Goal: Task Accomplishment & Management: Use online tool/utility

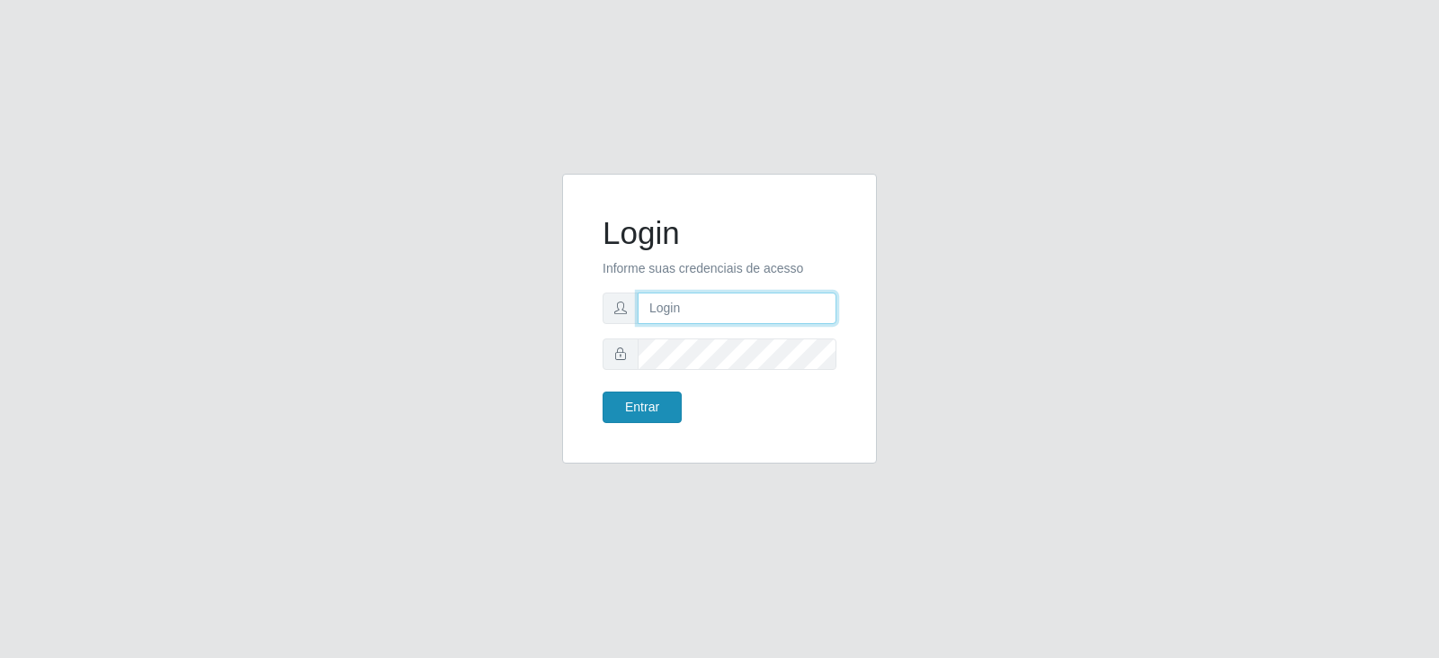
type input "[EMAIL_ADDRESS][DOMAIN_NAME]"
click at [652, 415] on button "Entrar" at bounding box center [642, 406] width 79 height 31
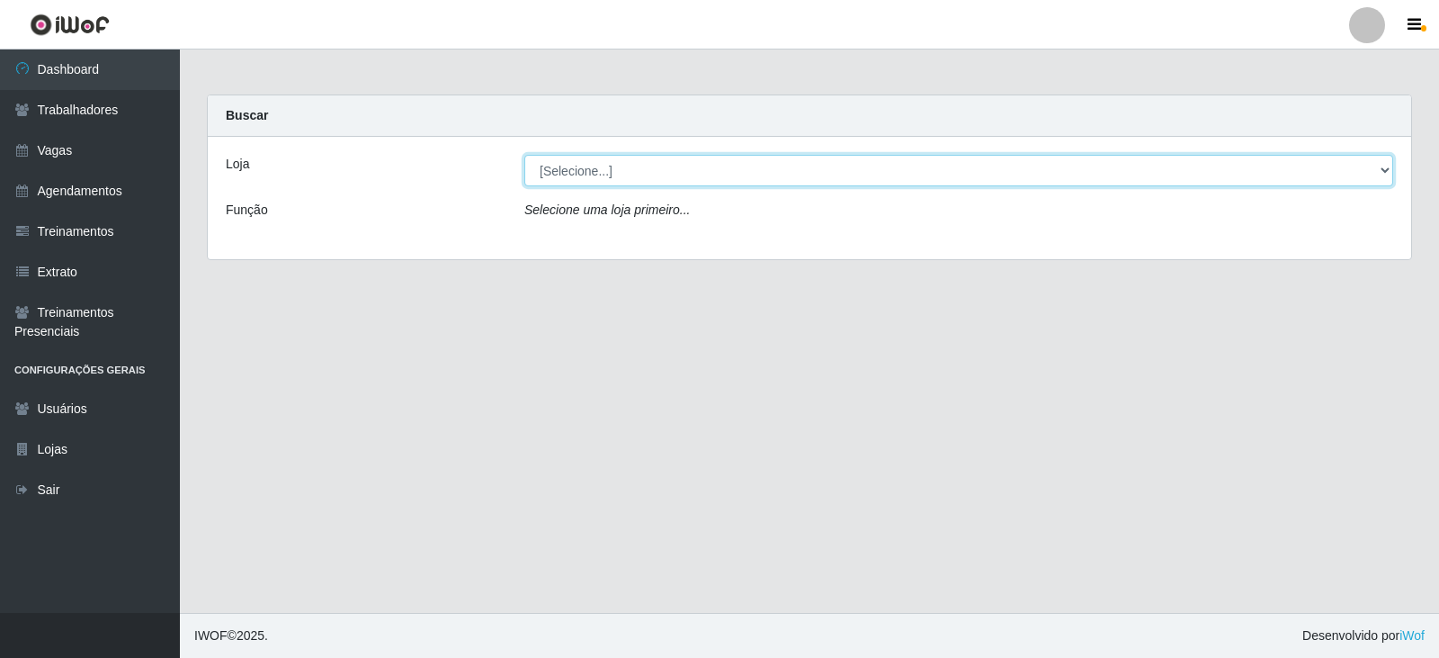
click at [662, 175] on select "[Selecione...] SuperFácil Atacado - Vale do Sol" at bounding box center [958, 170] width 869 height 31
select select "502"
click at [524, 155] on select "[Selecione...] SuperFácil Atacado - Vale do Sol" at bounding box center [958, 170] width 869 height 31
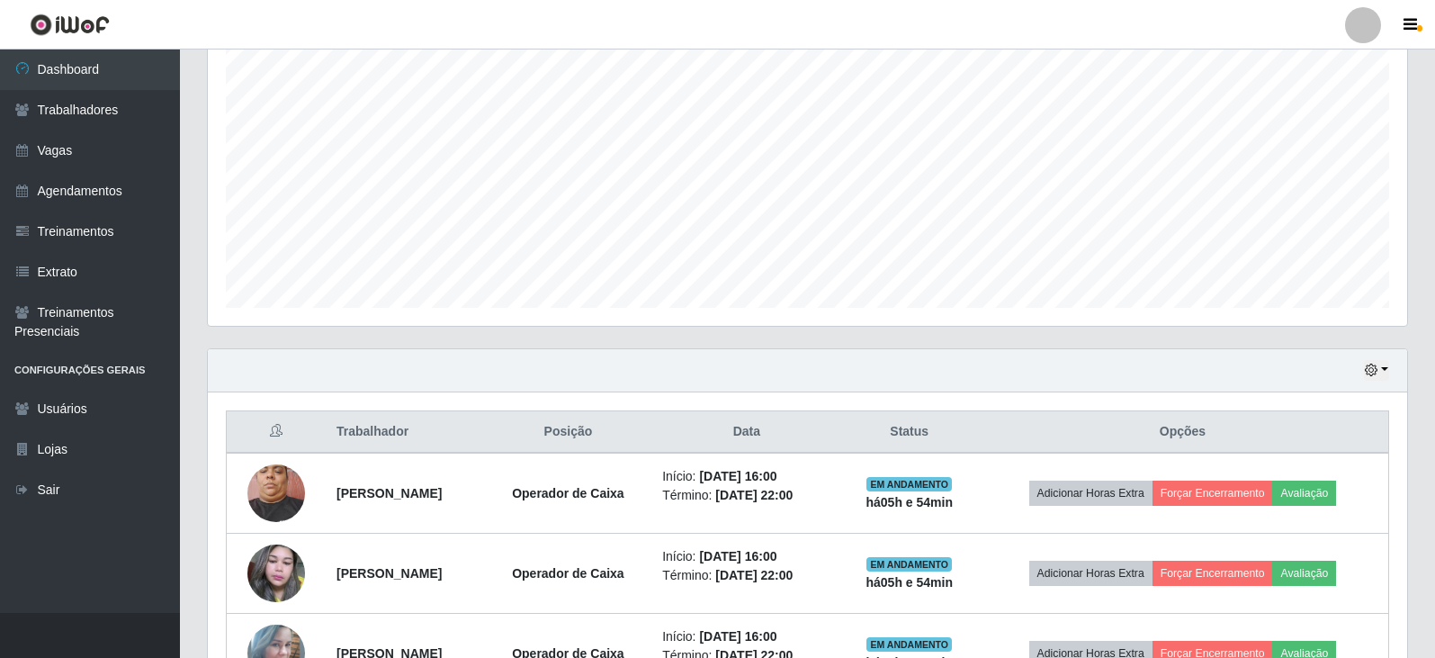
scroll to position [360, 0]
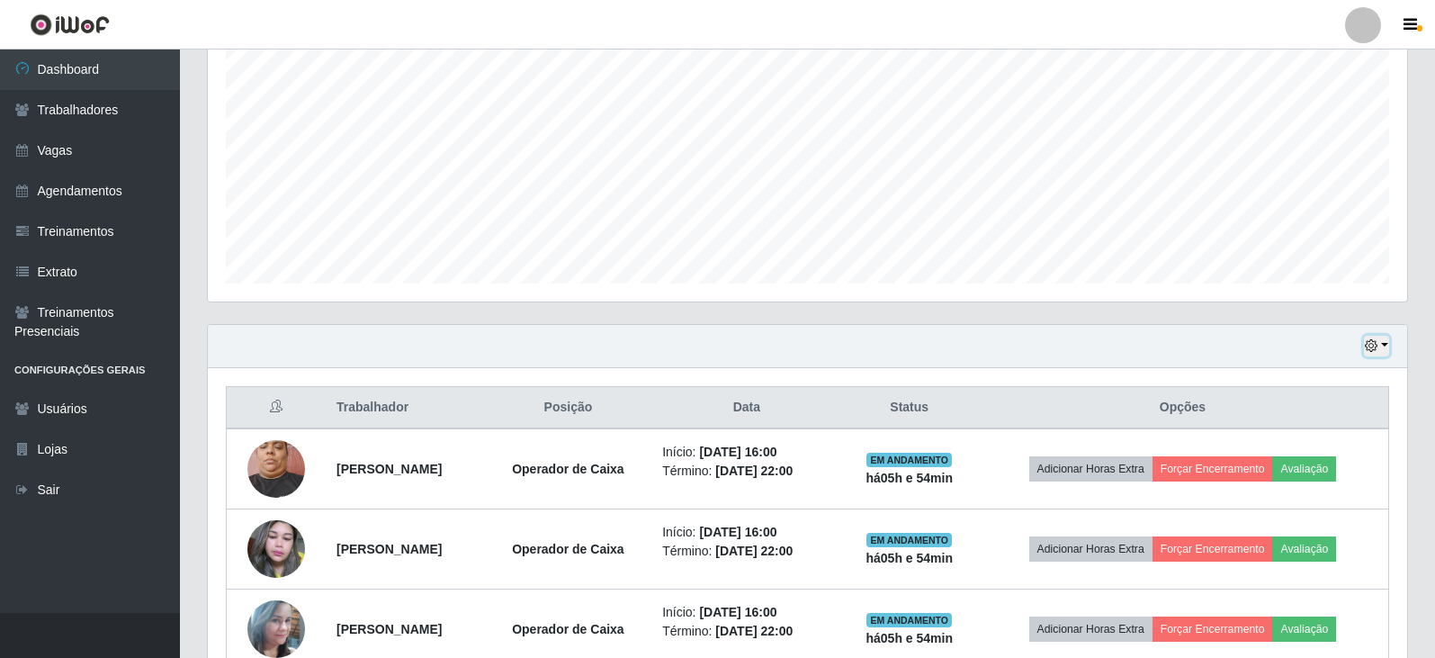
click at [1368, 343] on icon "button" at bounding box center [1371, 345] width 13 height 13
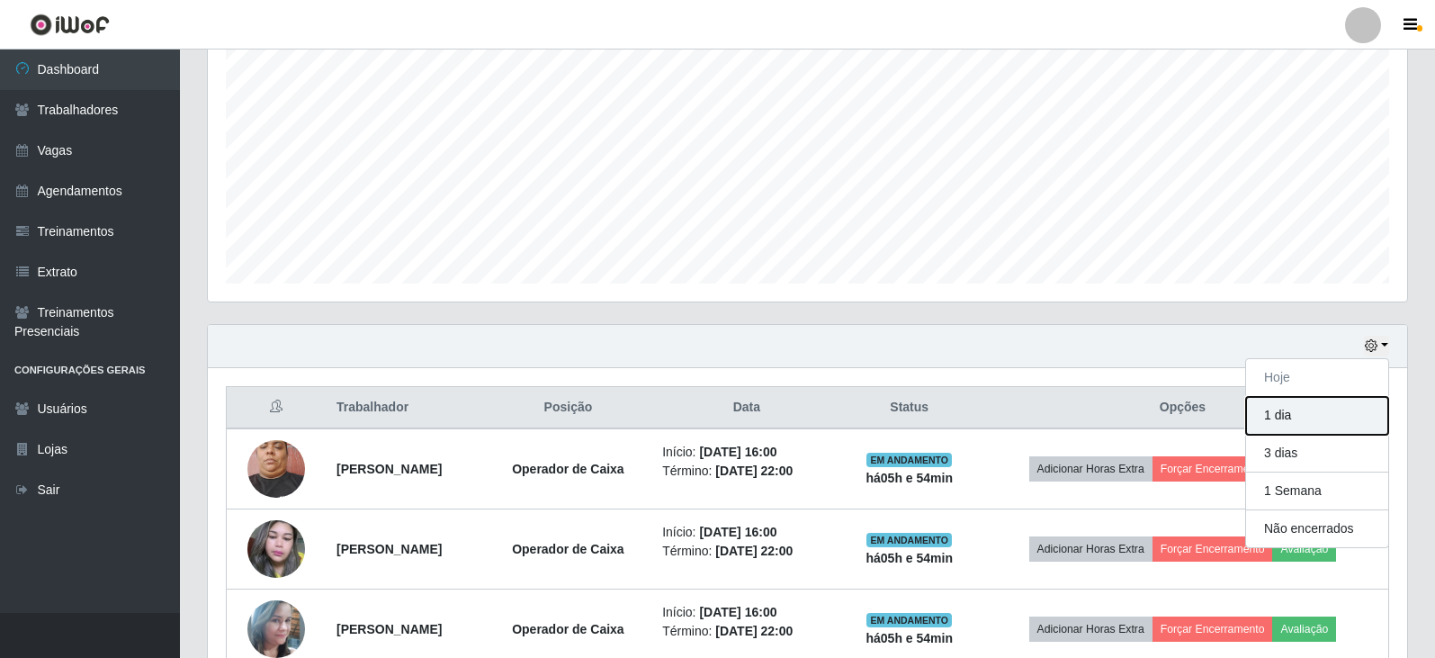
click at [1314, 415] on button "1 dia" at bounding box center [1317, 416] width 142 height 38
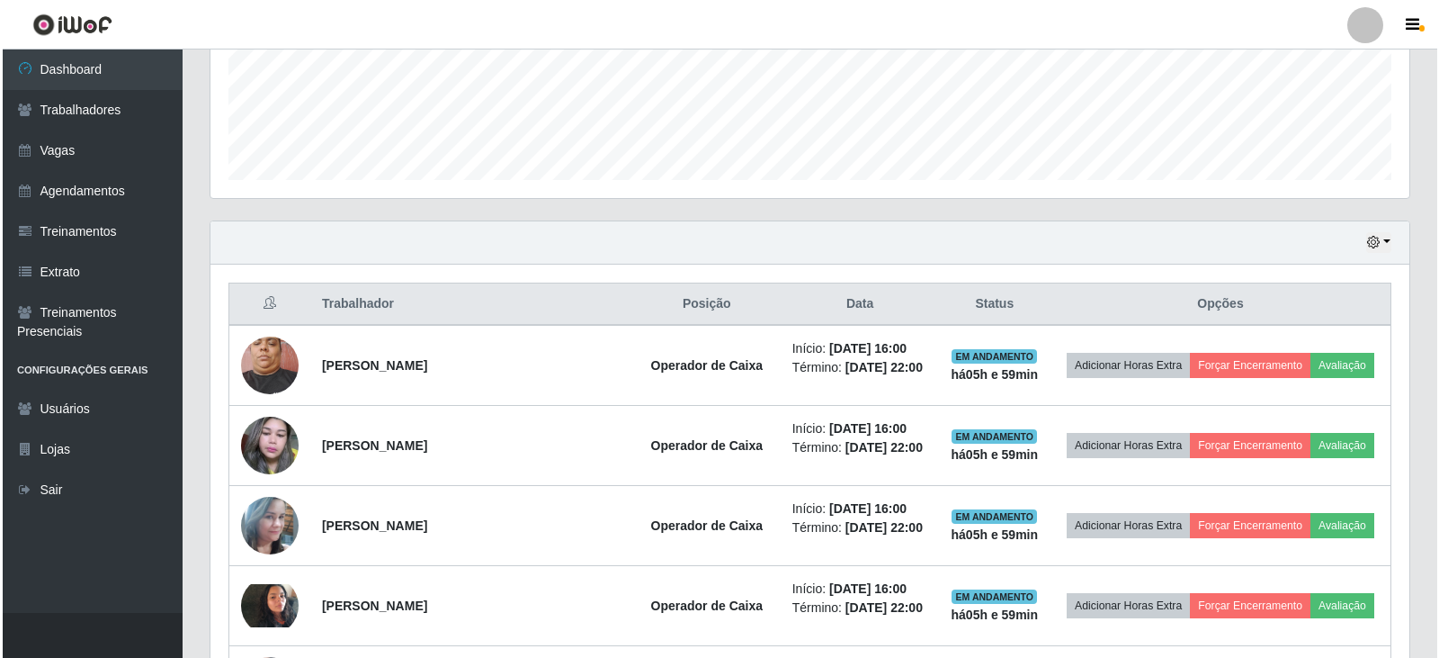
scroll to position [450, 0]
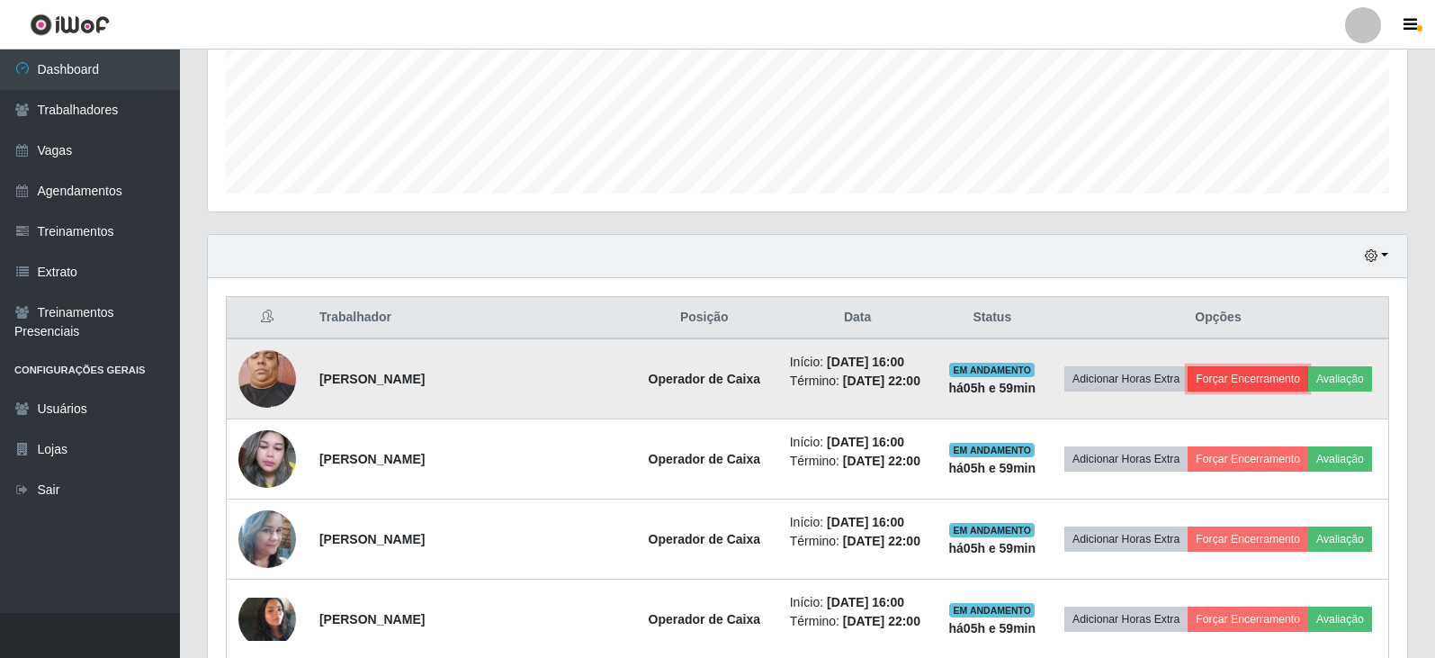
click at [1243, 373] on button "Forçar Encerramento" at bounding box center [1247, 378] width 121 height 25
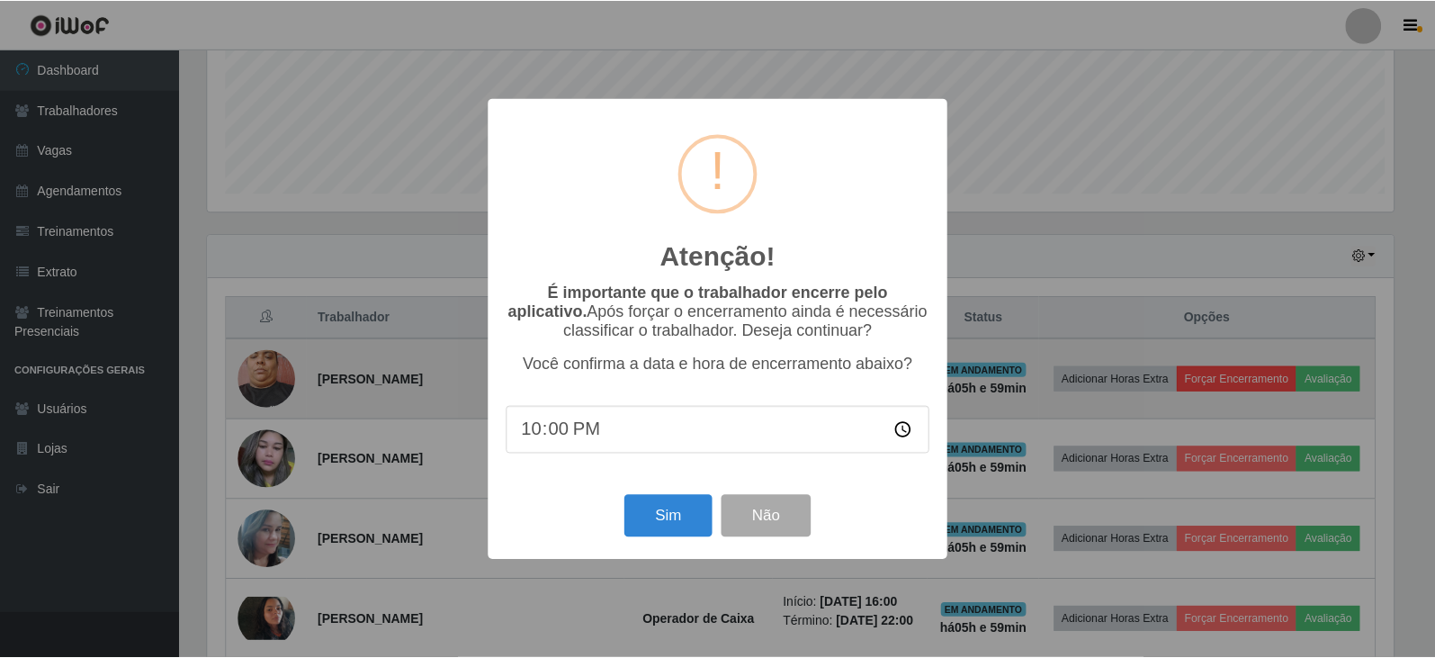
scroll to position [373, 1190]
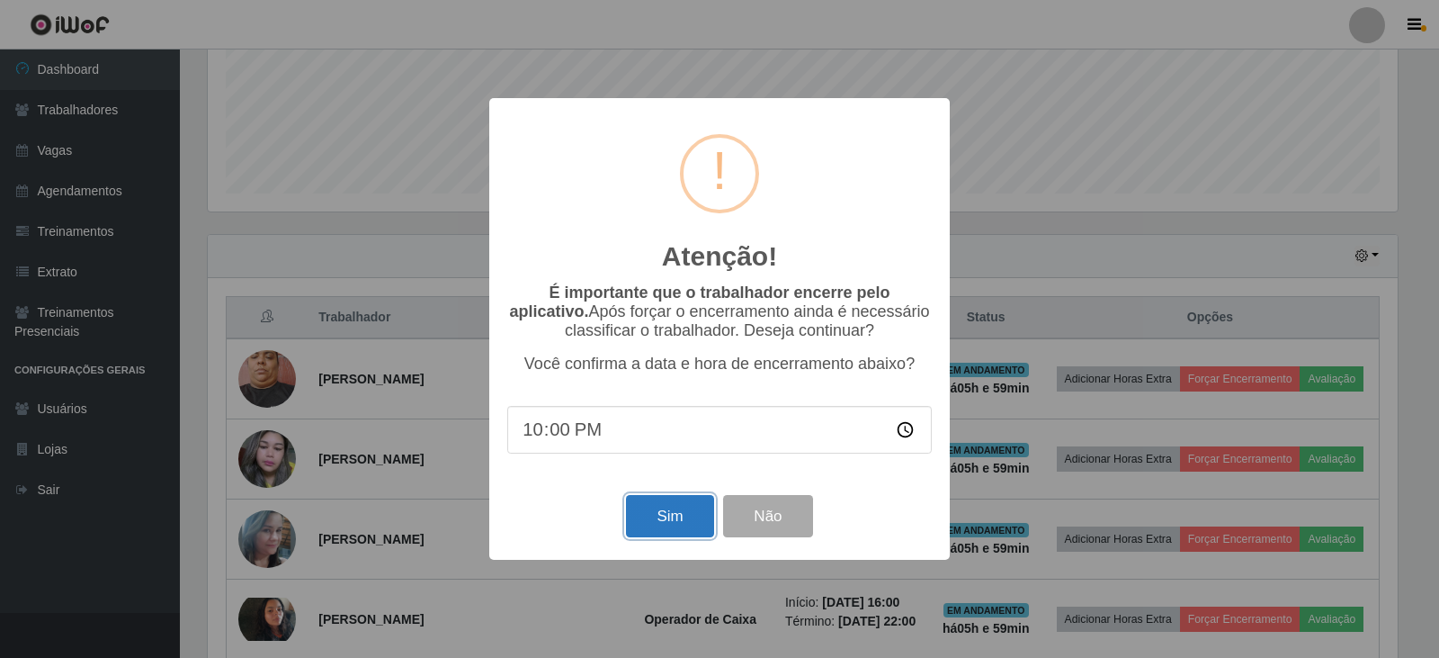
click at [688, 519] on button "Sim" at bounding box center [669, 516] width 87 height 42
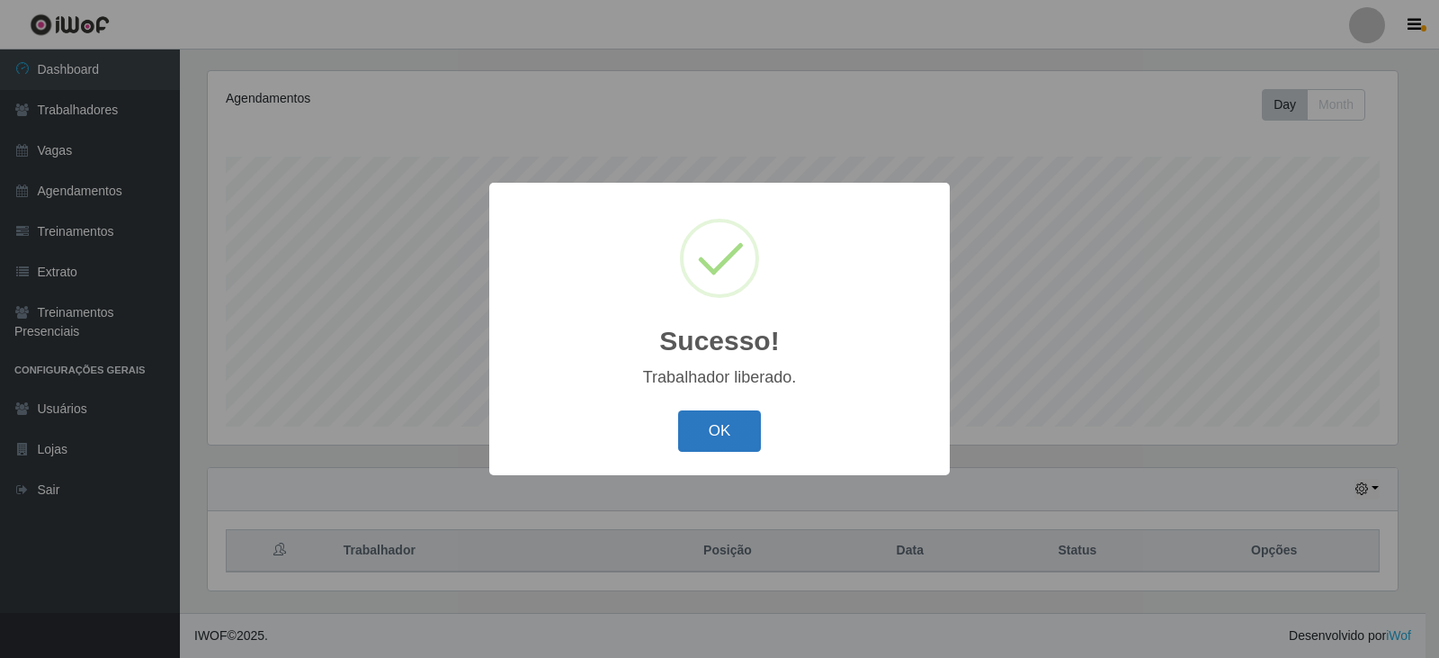
click at [696, 437] on button "OK" at bounding box center [720, 431] width 84 height 42
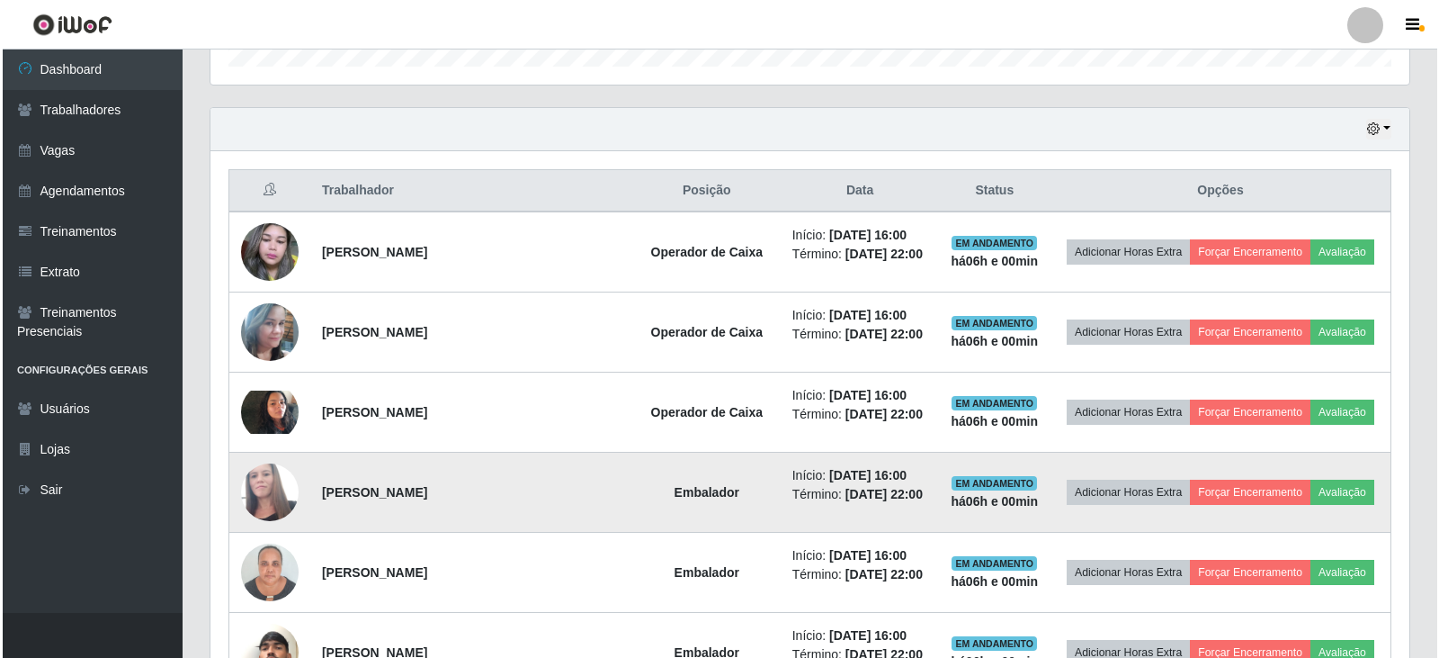
scroll to position [667, 0]
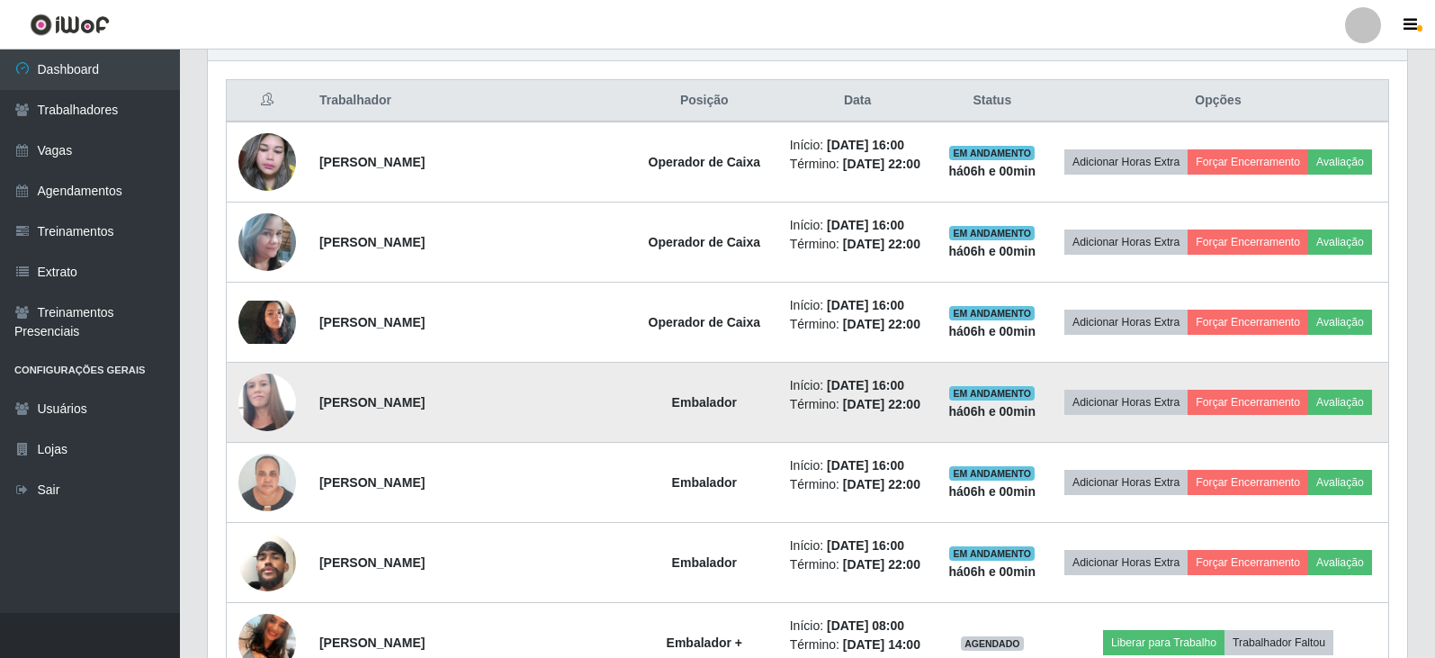
click at [1219, 385] on td "Adicionar Horas Extra Forçar Encerramento Avaliação" at bounding box center [1218, 403] width 340 height 80
click at [1220, 411] on button "Forçar Encerramento" at bounding box center [1247, 402] width 121 height 25
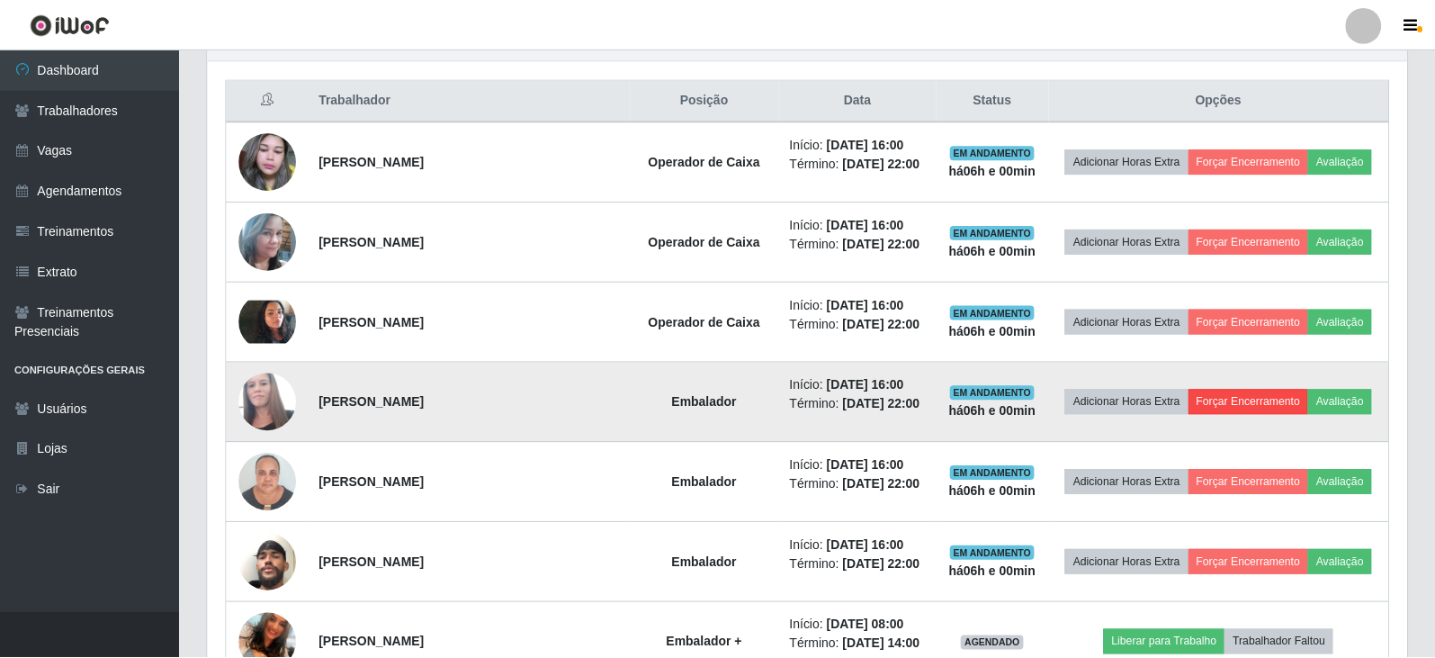
scroll to position [373, 1190]
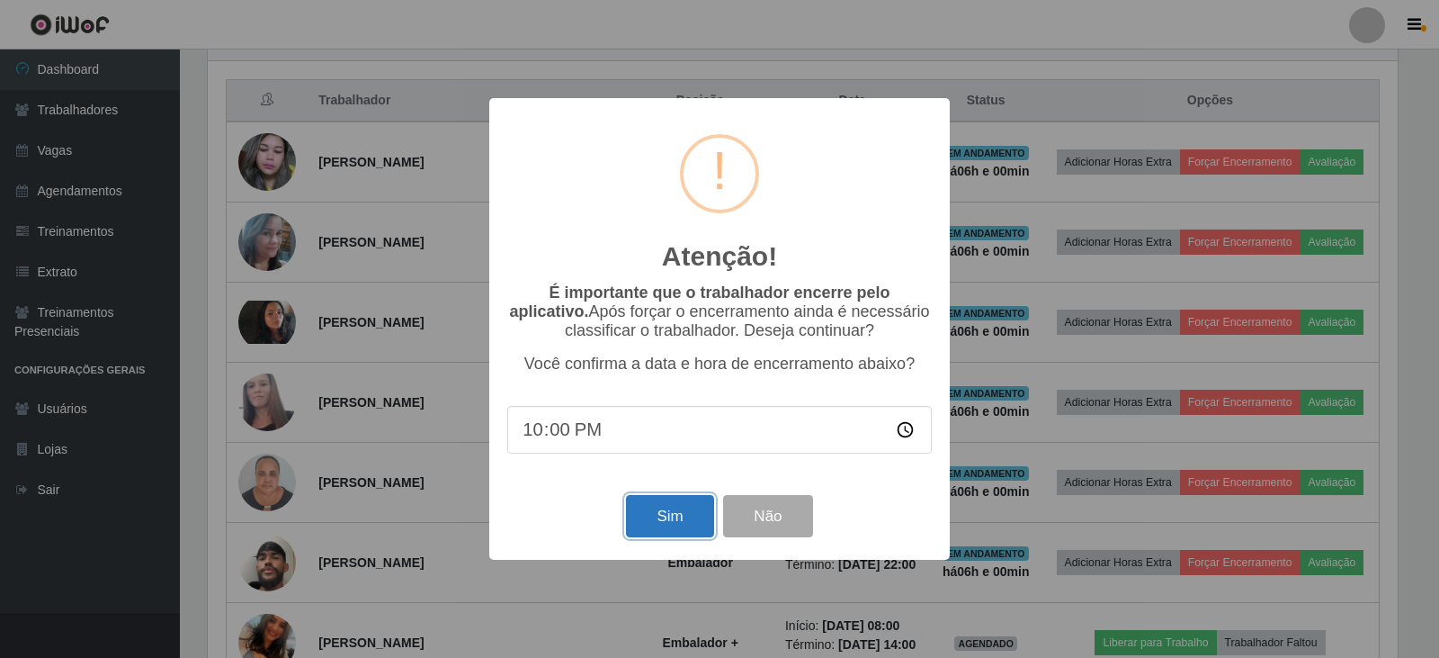
click at [645, 504] on button "Sim" at bounding box center [669, 516] width 87 height 42
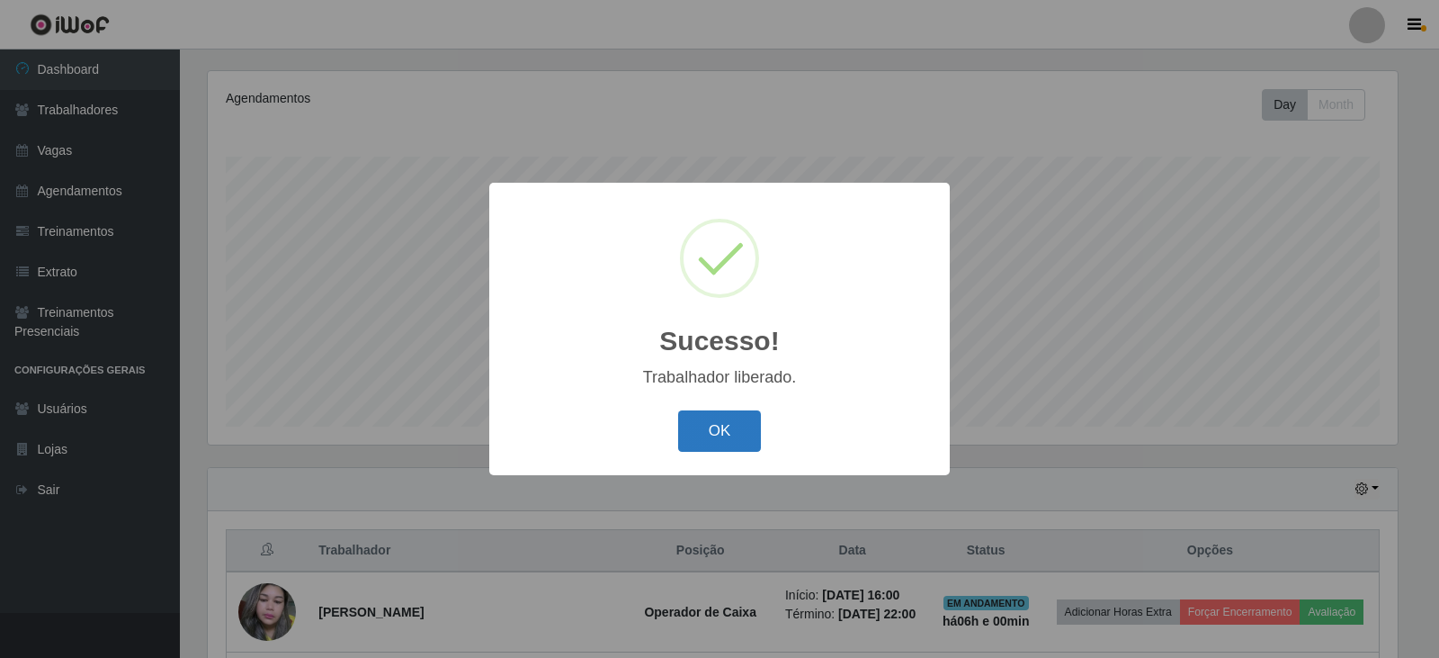
click at [704, 436] on button "OK" at bounding box center [720, 431] width 84 height 42
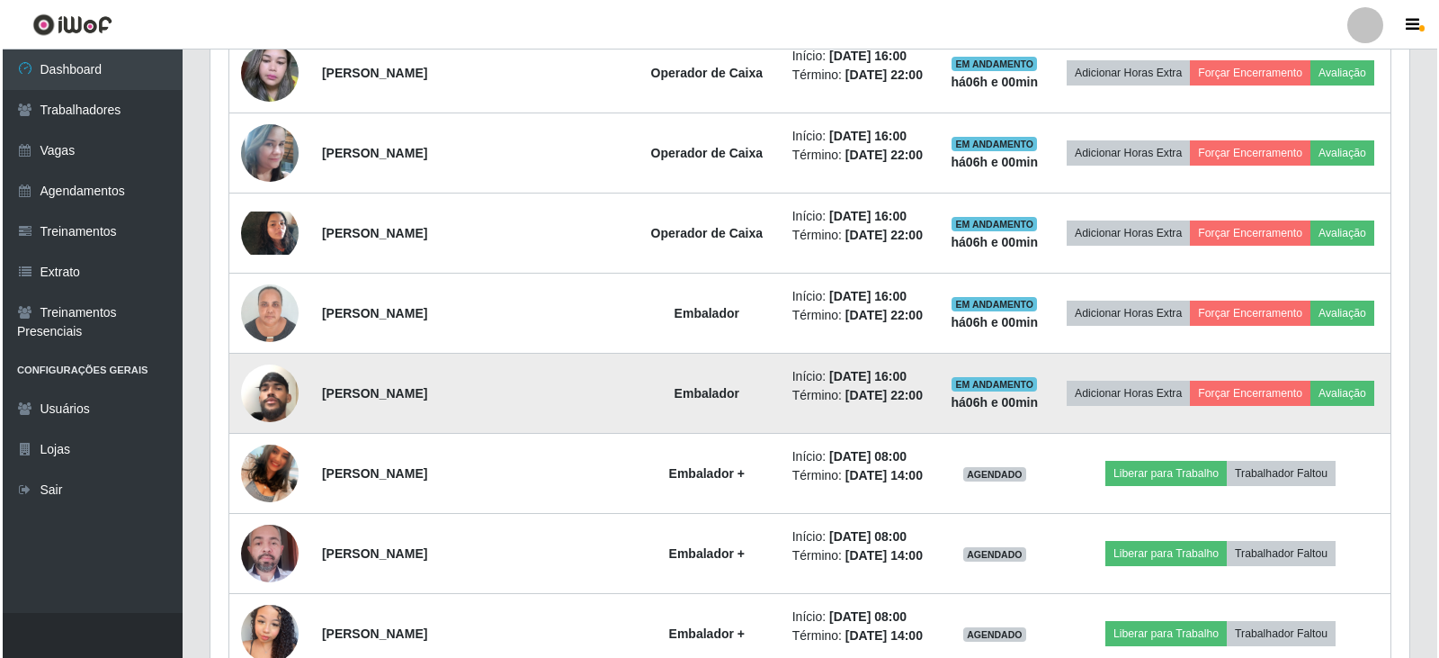
scroll to position [757, 0]
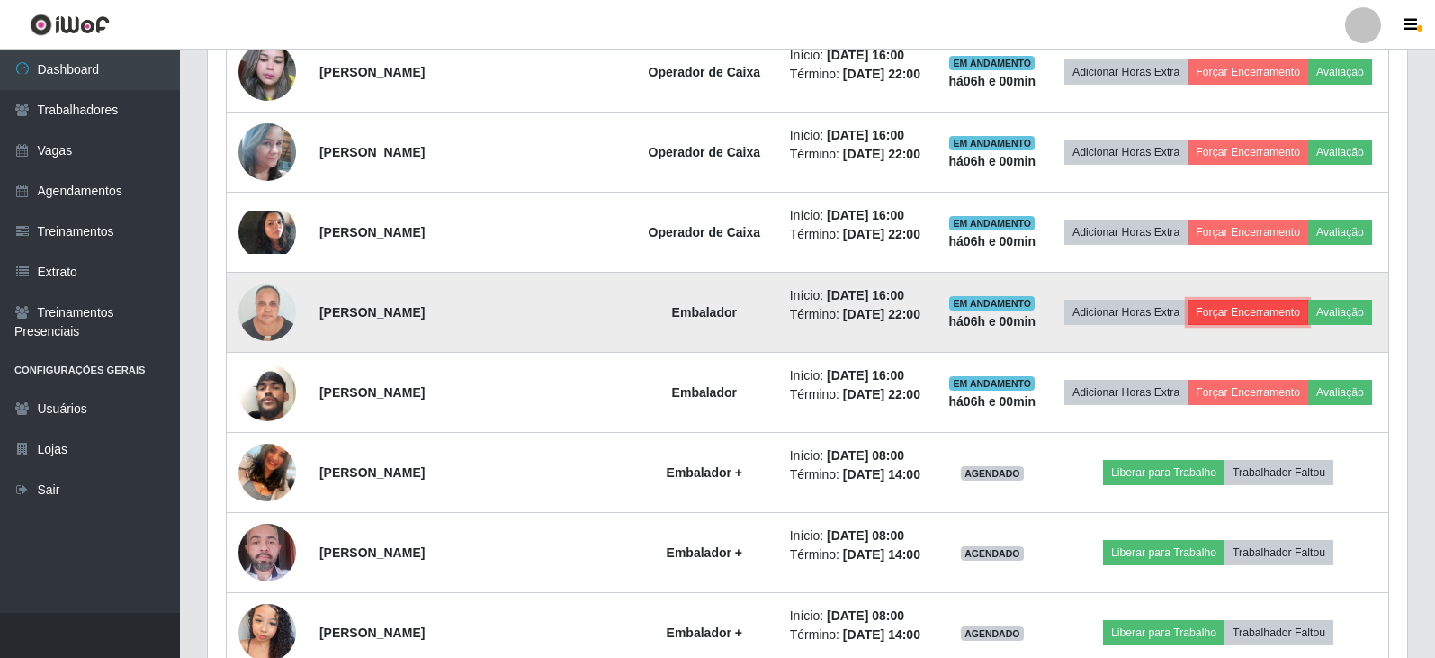
click at [1240, 316] on button "Forçar Encerramento" at bounding box center [1247, 312] width 121 height 25
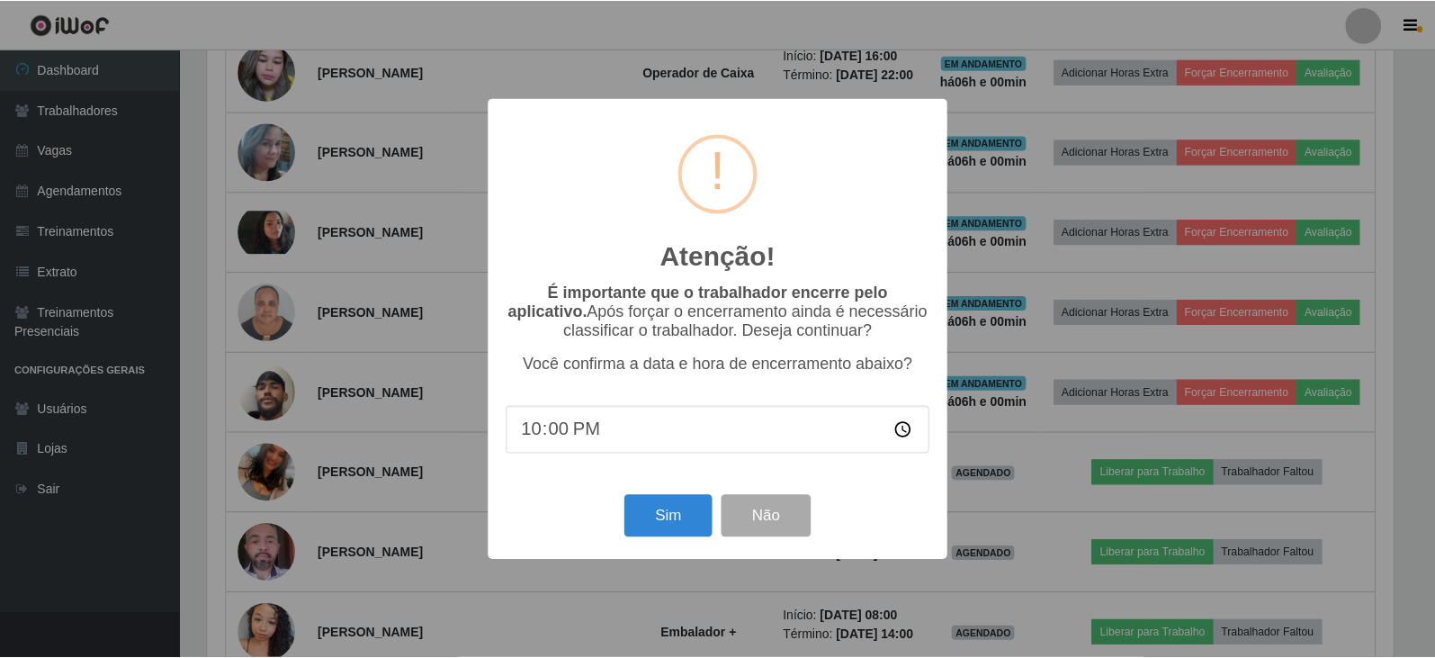
scroll to position [373, 1190]
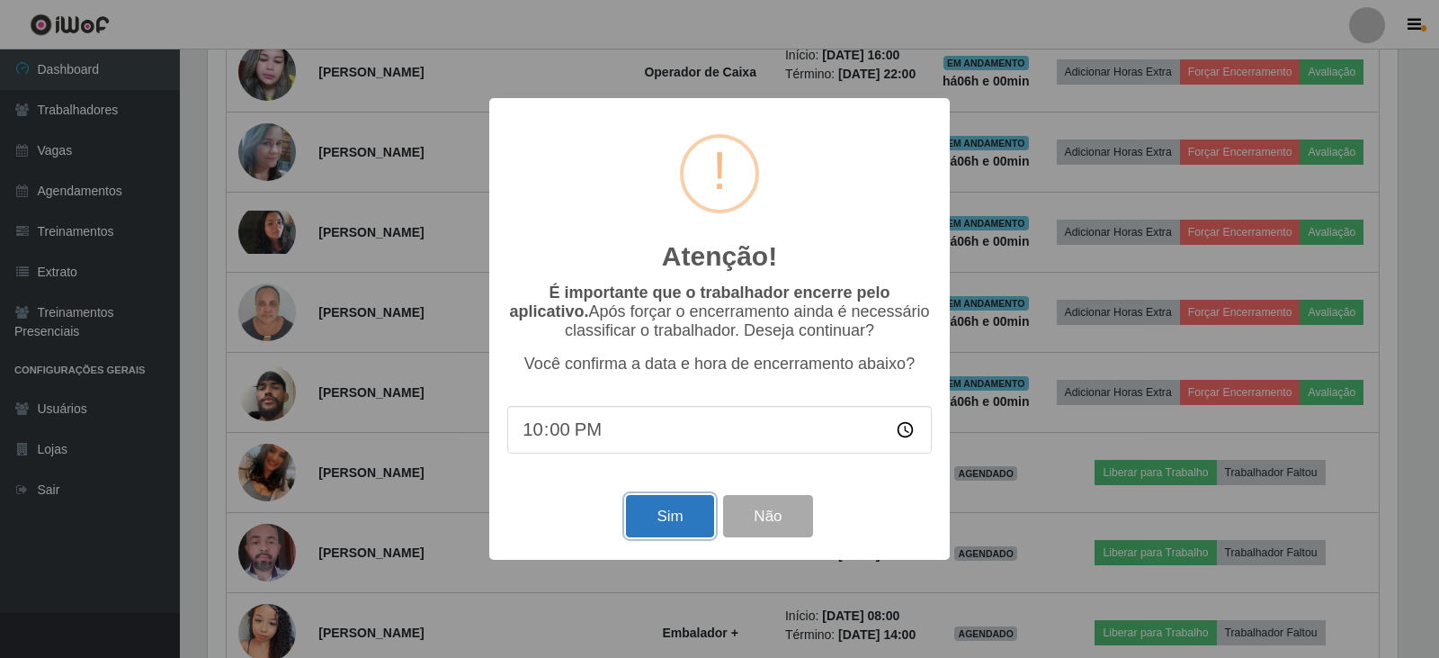
click at [655, 505] on button "Sim" at bounding box center [669, 516] width 87 height 42
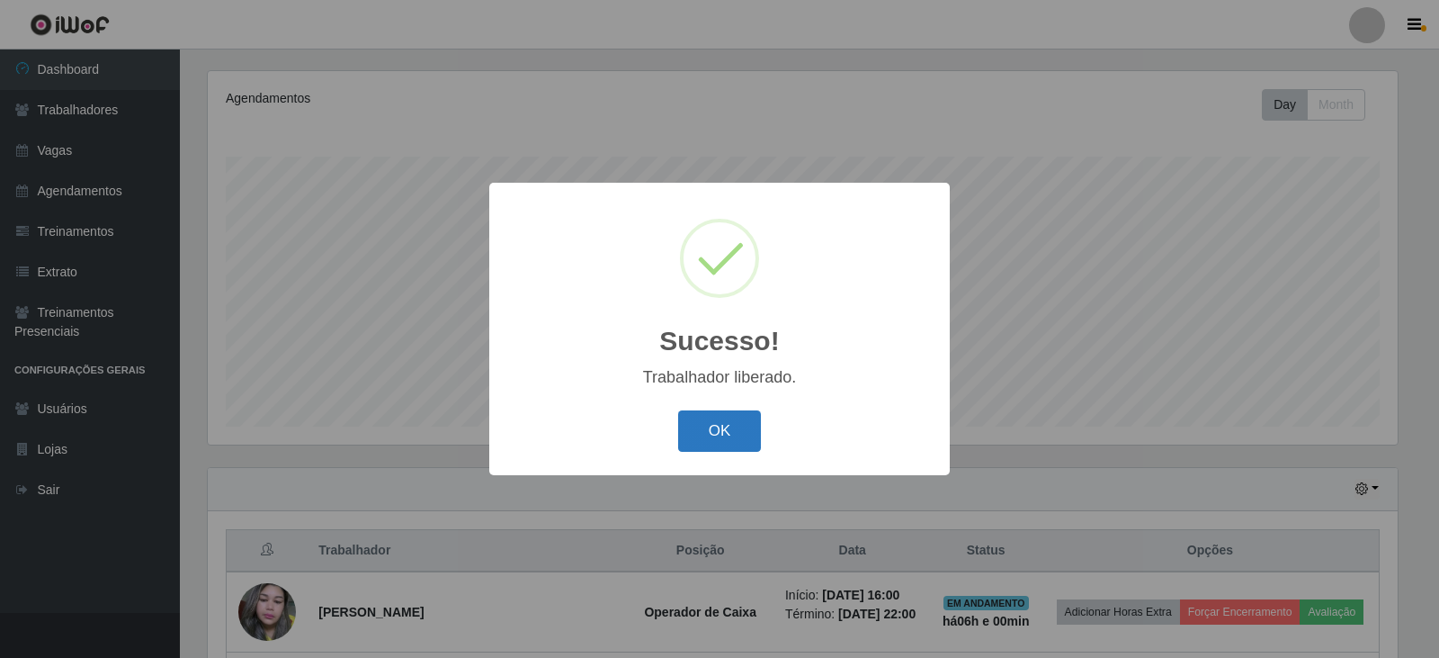
click at [717, 445] on button "OK" at bounding box center [720, 431] width 84 height 42
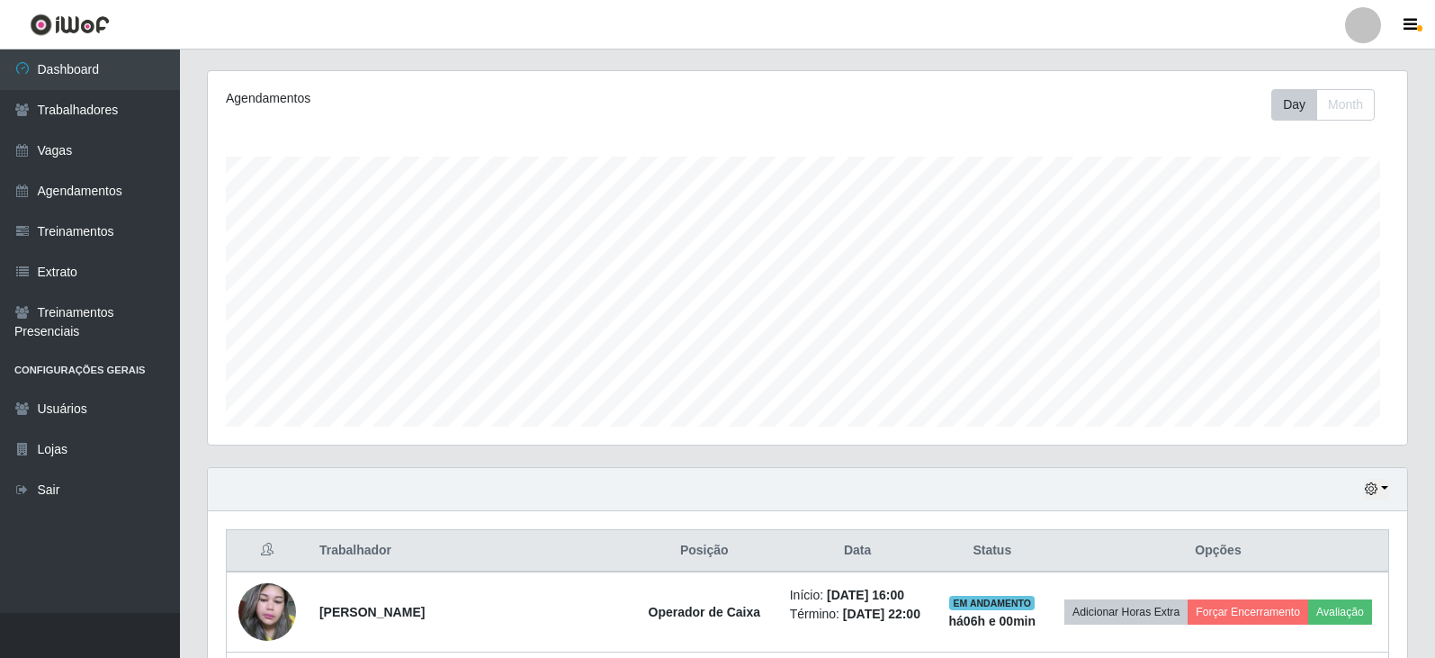
scroll to position [0, 0]
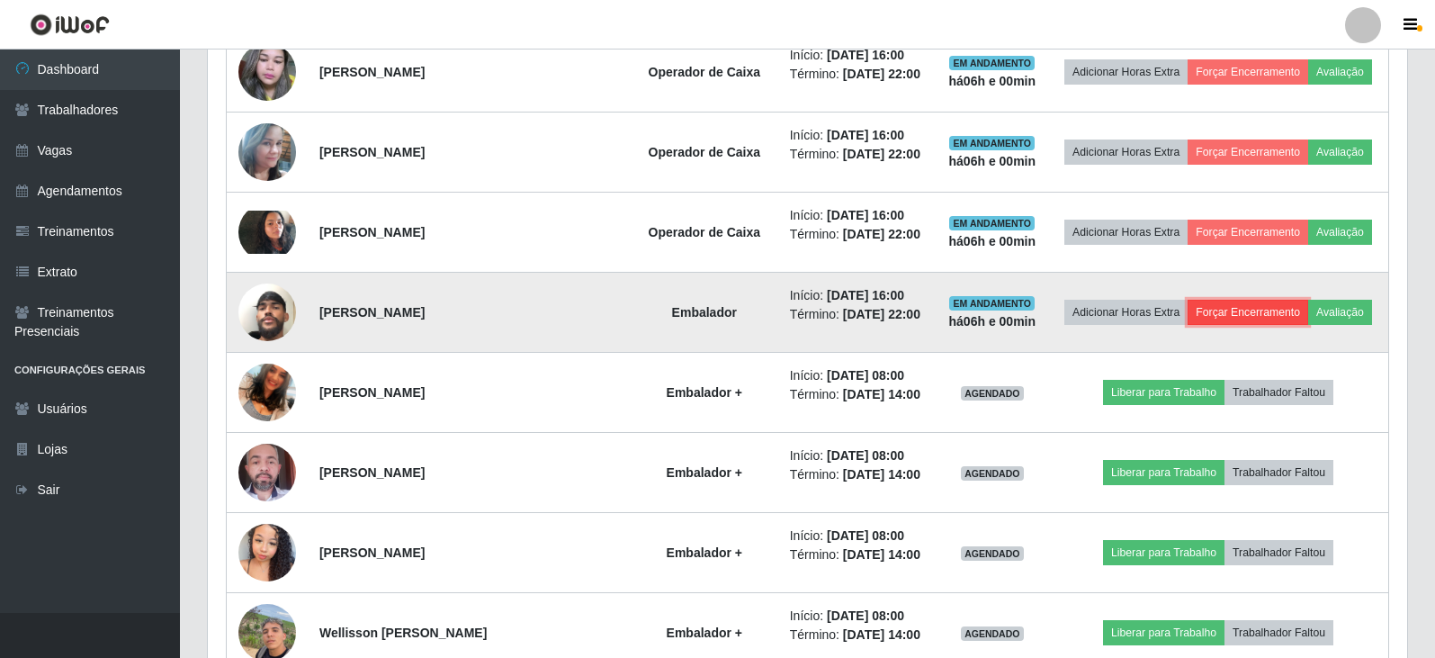
click at [1274, 324] on button "Forçar Encerramento" at bounding box center [1247, 312] width 121 height 25
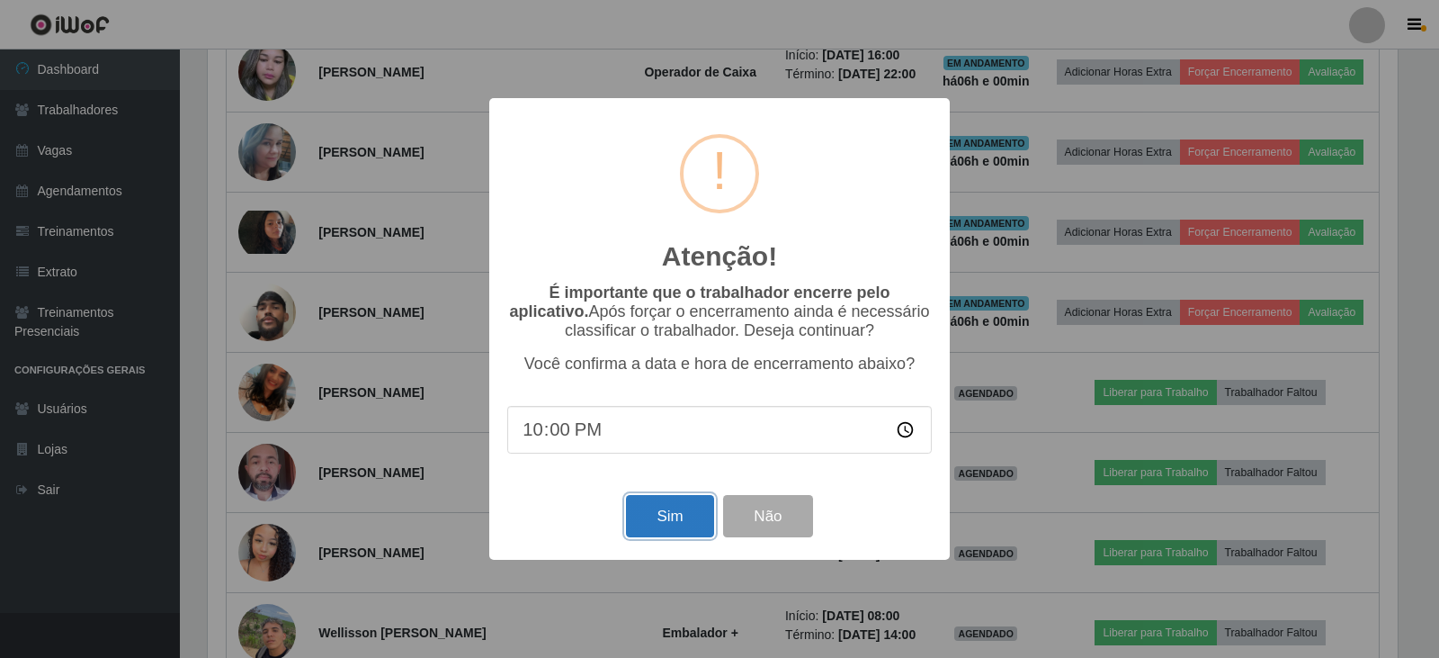
click at [659, 512] on button "Sim" at bounding box center [669, 516] width 87 height 42
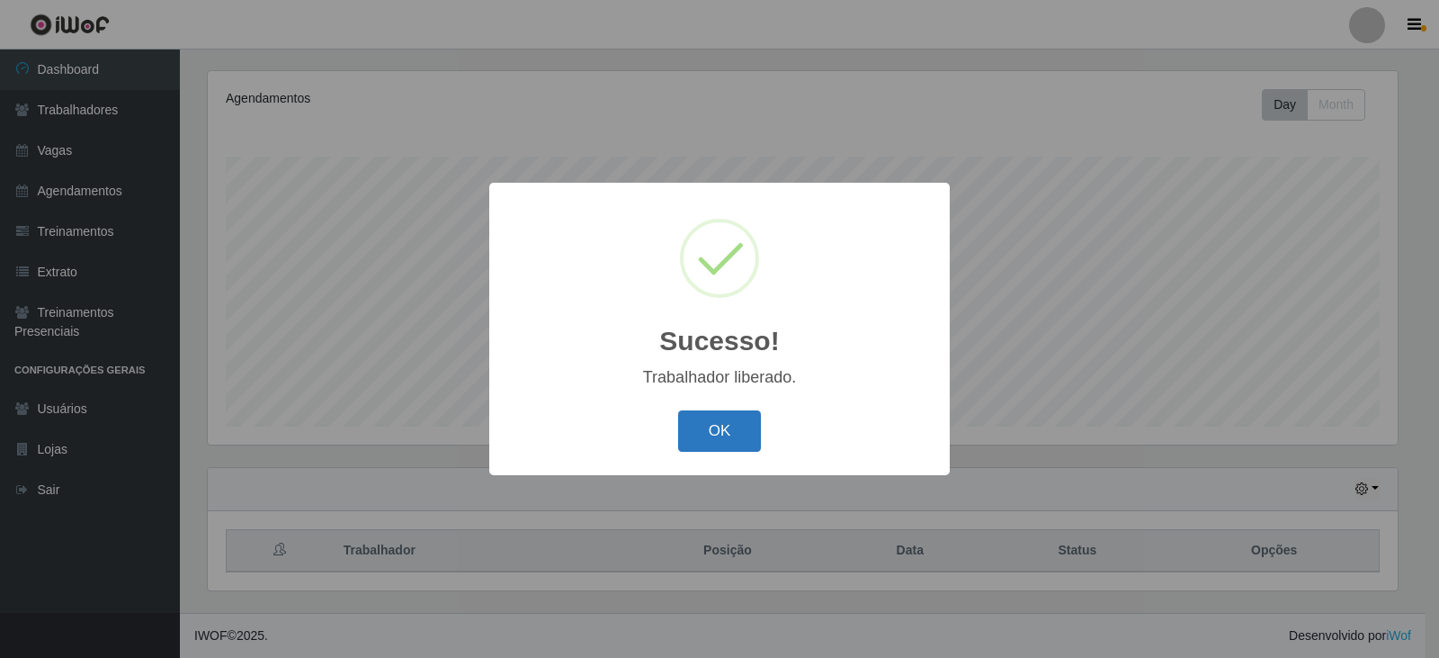
click at [715, 435] on button "OK" at bounding box center [720, 431] width 84 height 42
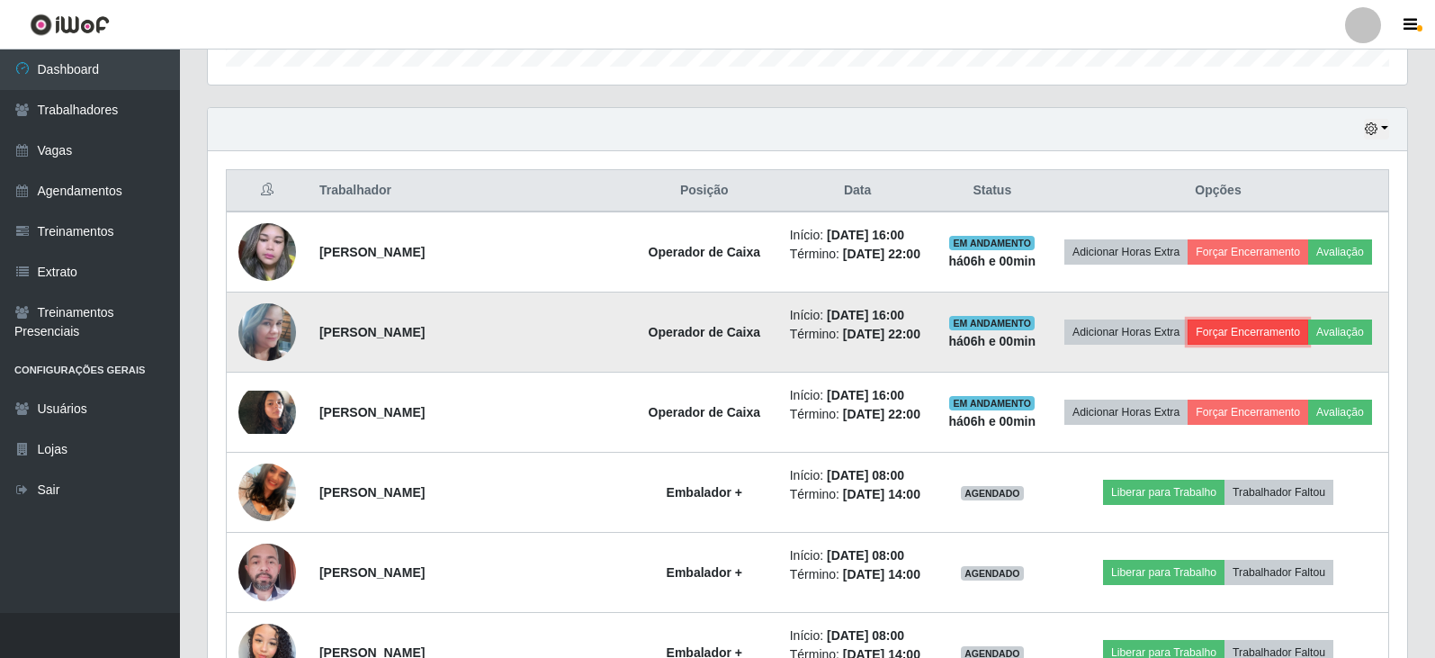
click at [1234, 335] on button "Forçar Encerramento" at bounding box center [1247, 331] width 121 height 25
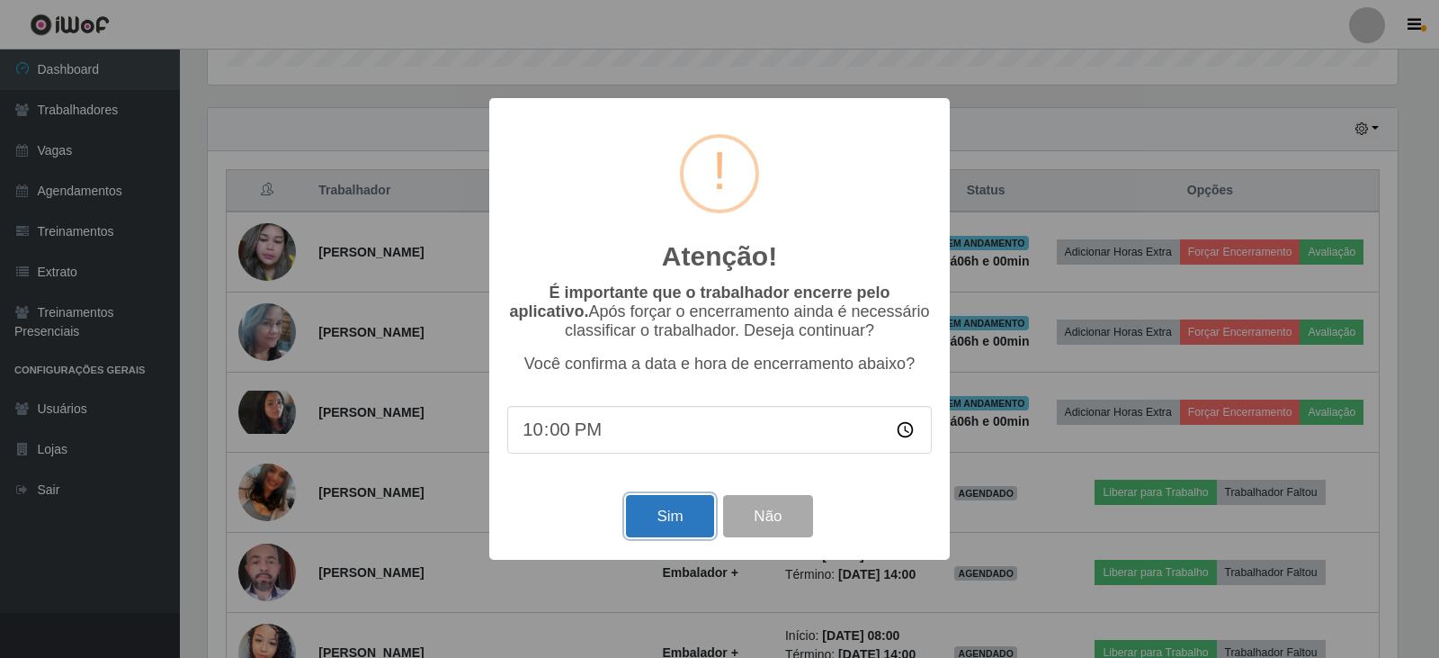
click at [675, 520] on button "Sim" at bounding box center [669, 516] width 87 height 42
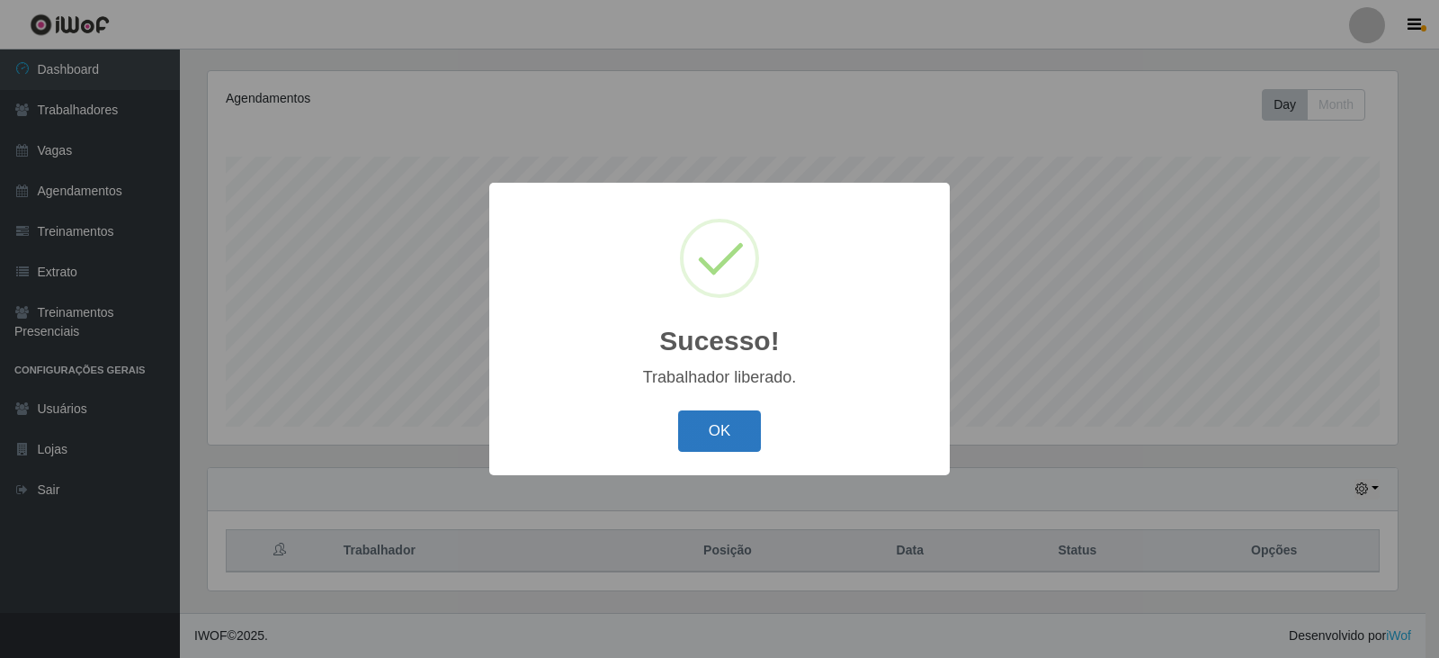
click at [730, 433] on button "OK" at bounding box center [720, 431] width 84 height 42
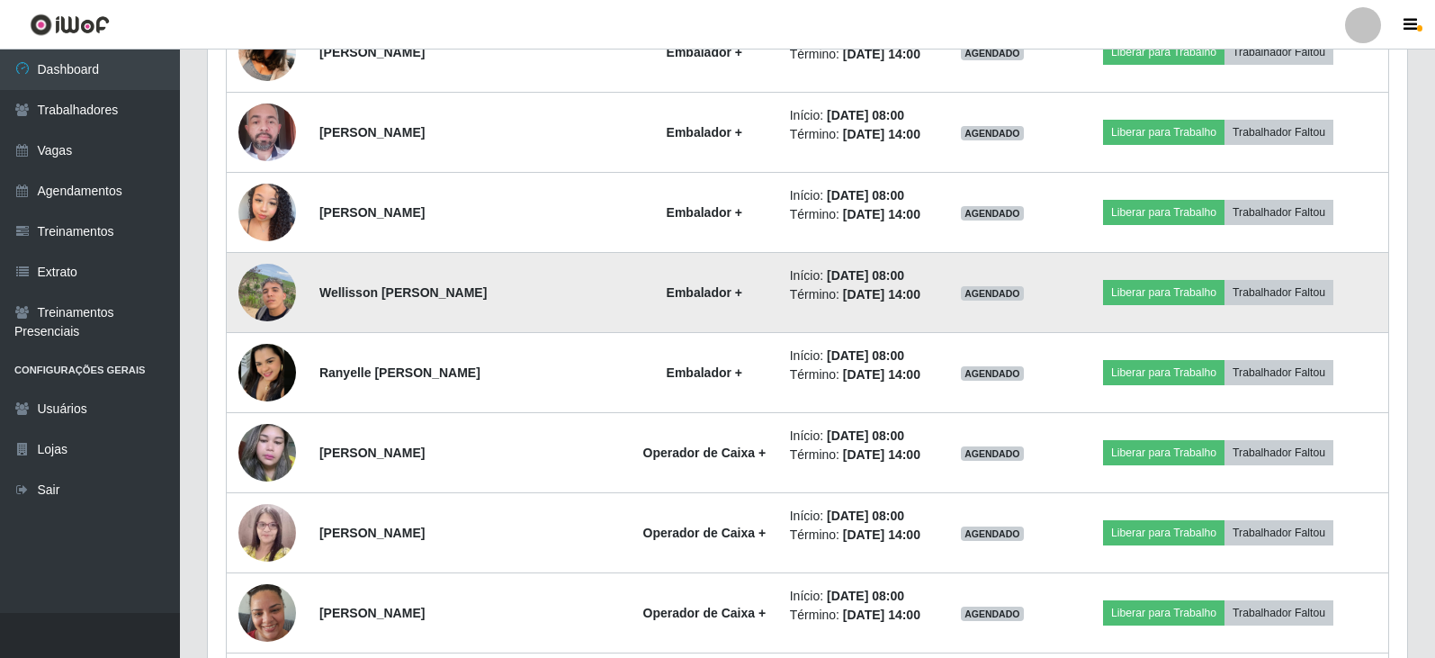
click at [278, 291] on img at bounding box center [267, 292] width 58 height 76
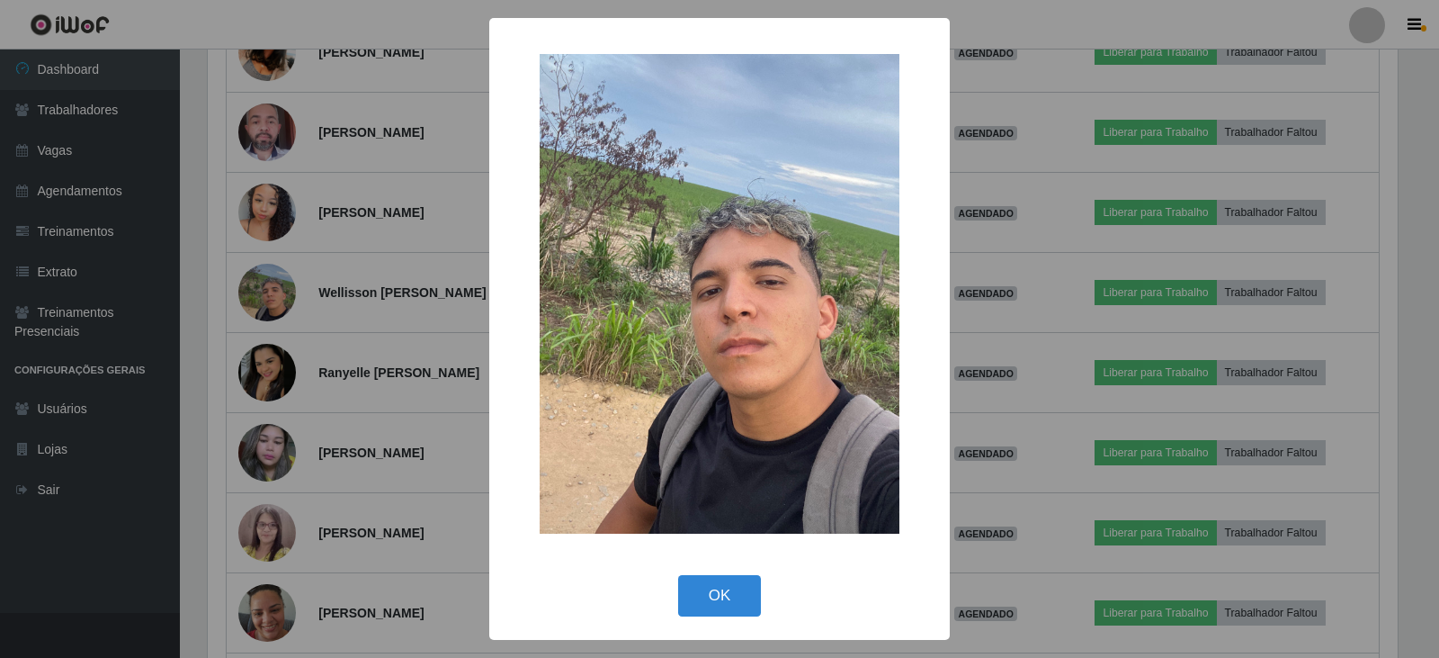
click at [273, 221] on div "× OK Cancel" at bounding box center [719, 329] width 1439 height 658
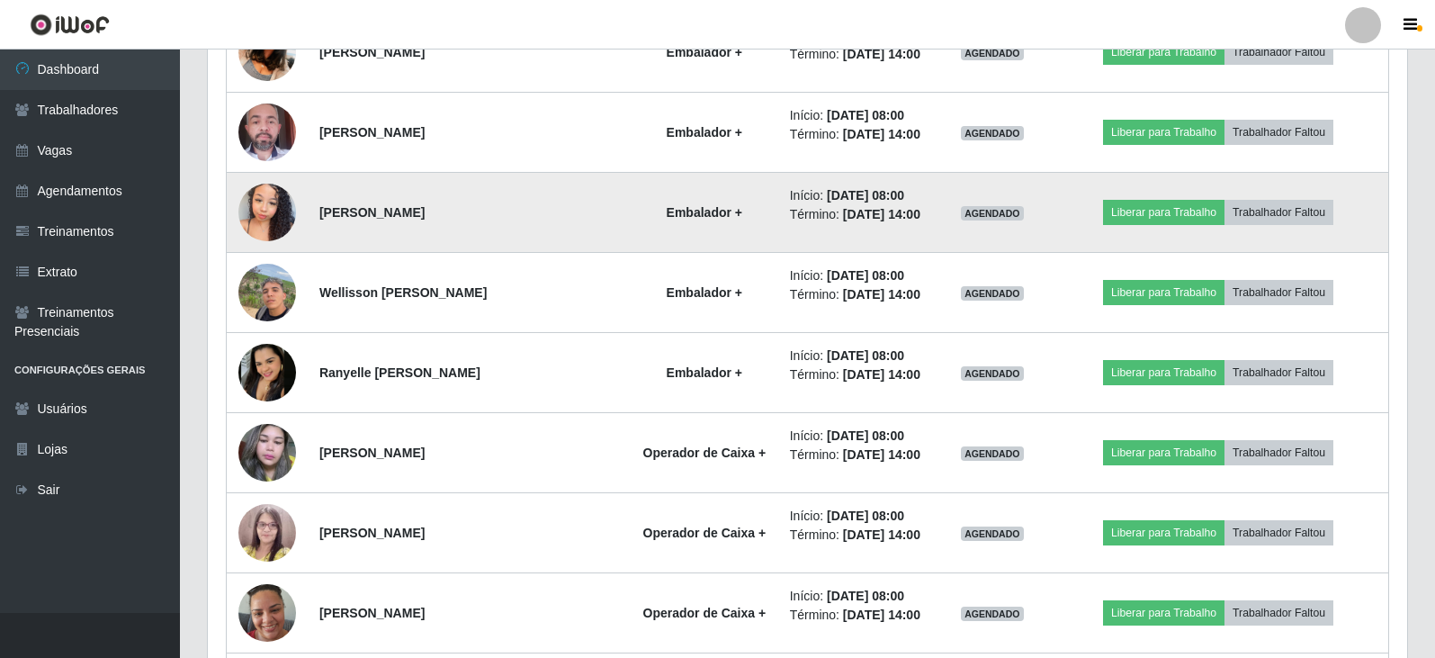
click at [268, 218] on img at bounding box center [267, 212] width 58 height 76
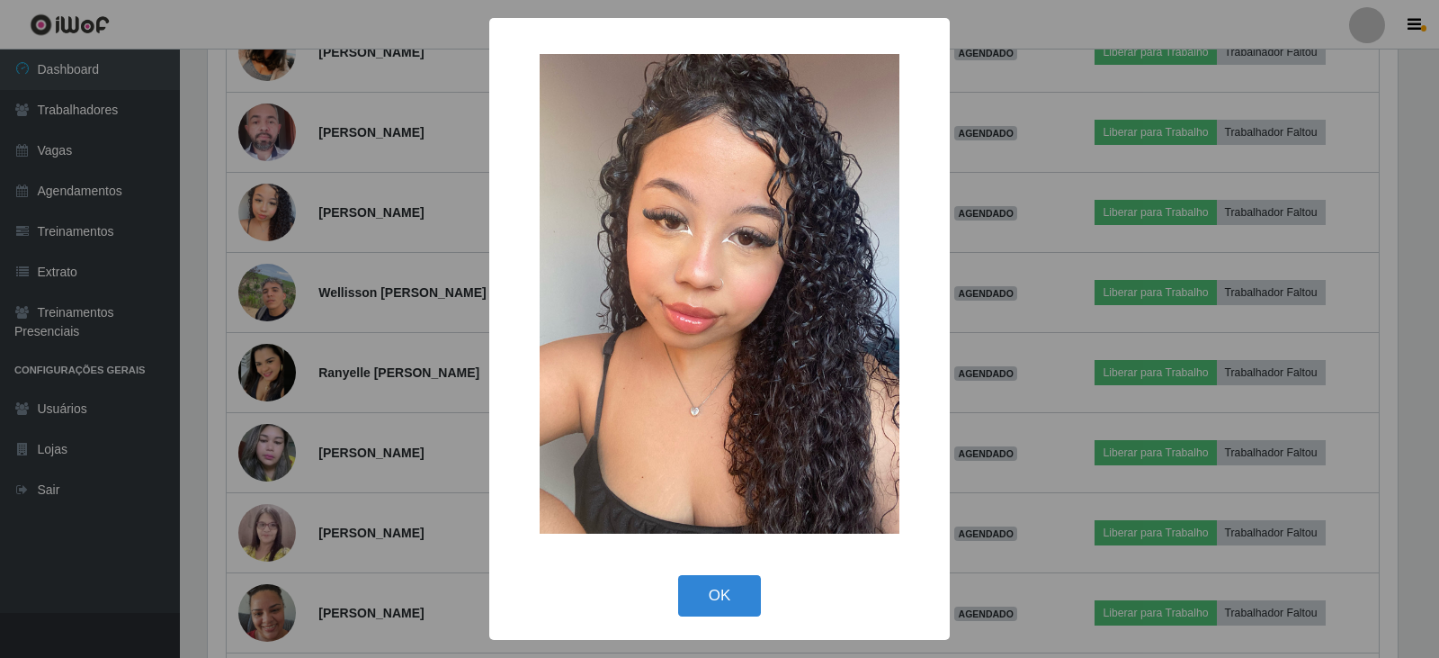
click at [254, 228] on div "× OK Cancel" at bounding box center [719, 329] width 1439 height 658
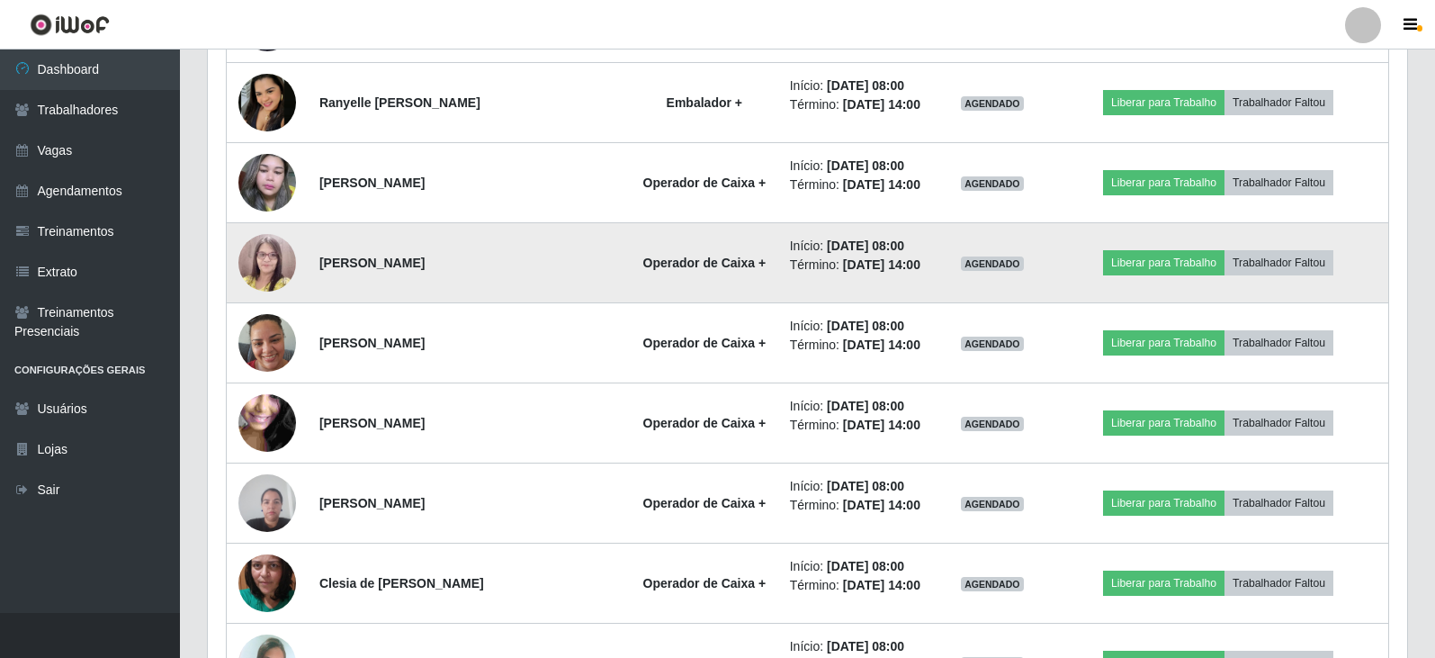
click at [282, 245] on img at bounding box center [267, 262] width 58 height 78
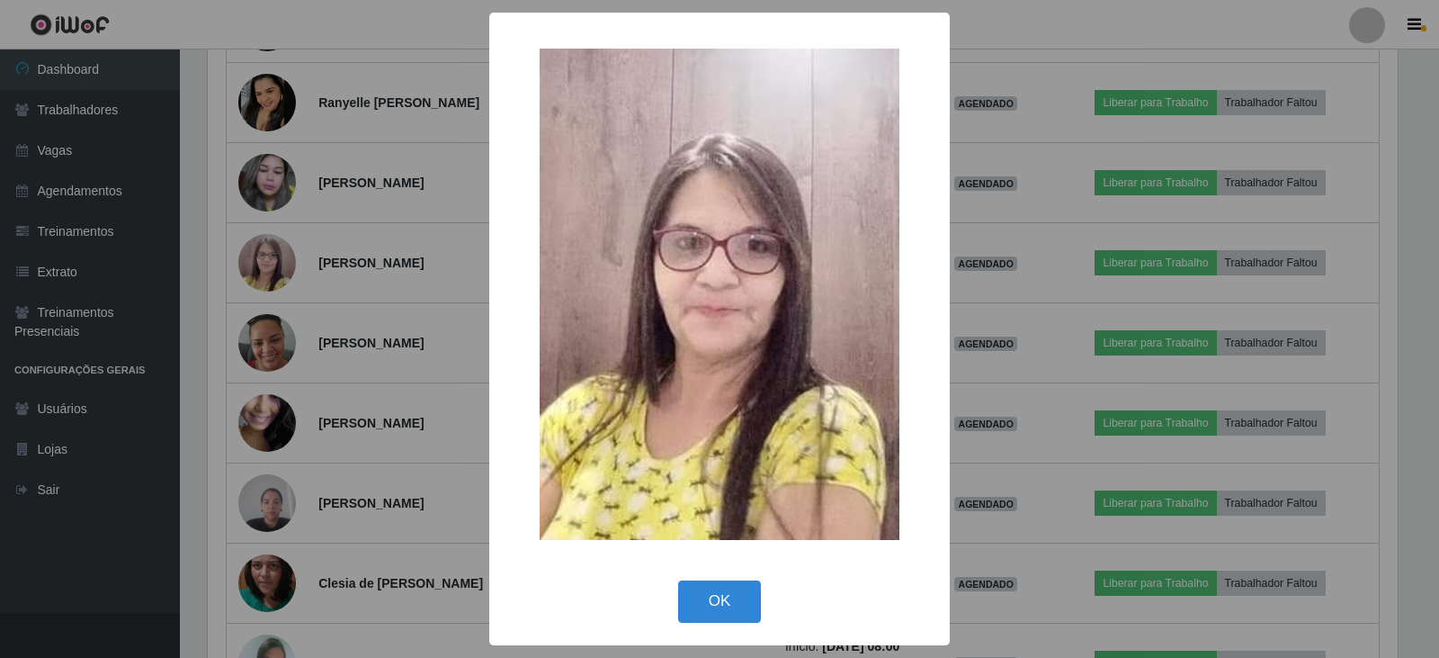
click at [173, 277] on div "× OK Cancel" at bounding box center [719, 329] width 1439 height 658
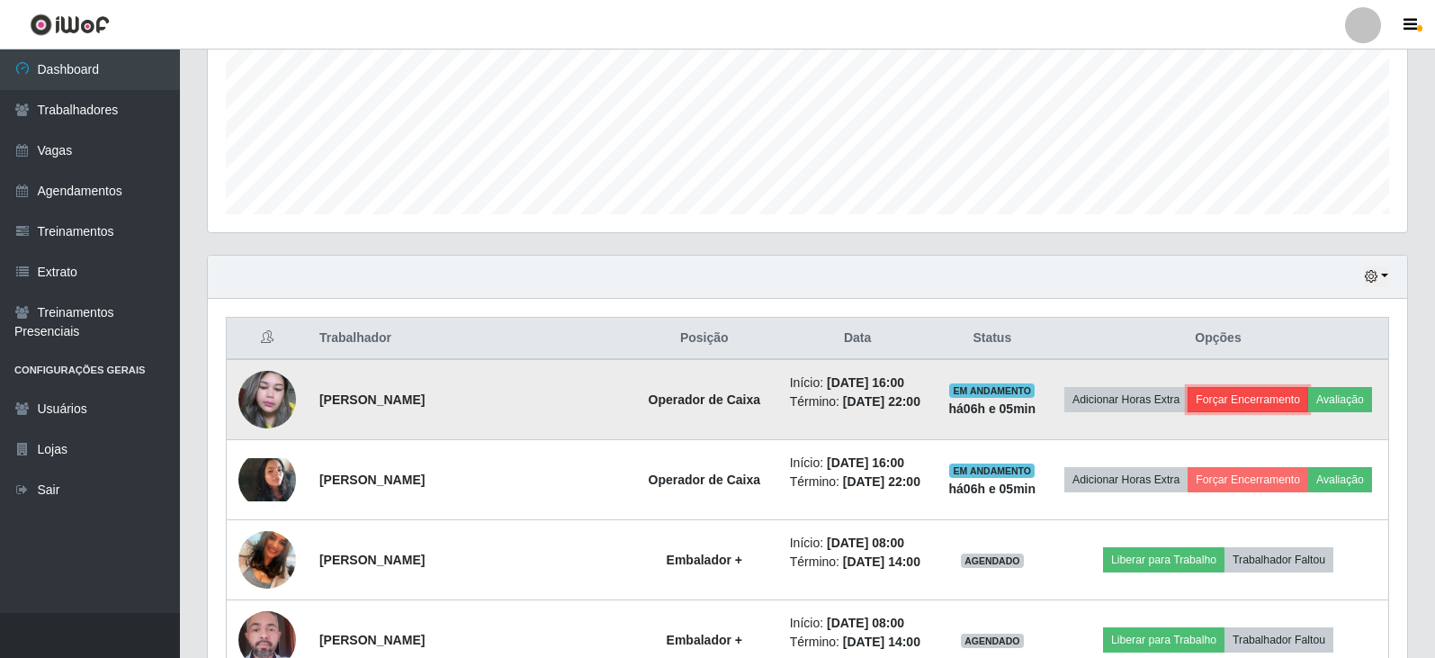
click at [1256, 398] on button "Forçar Encerramento" at bounding box center [1247, 399] width 121 height 25
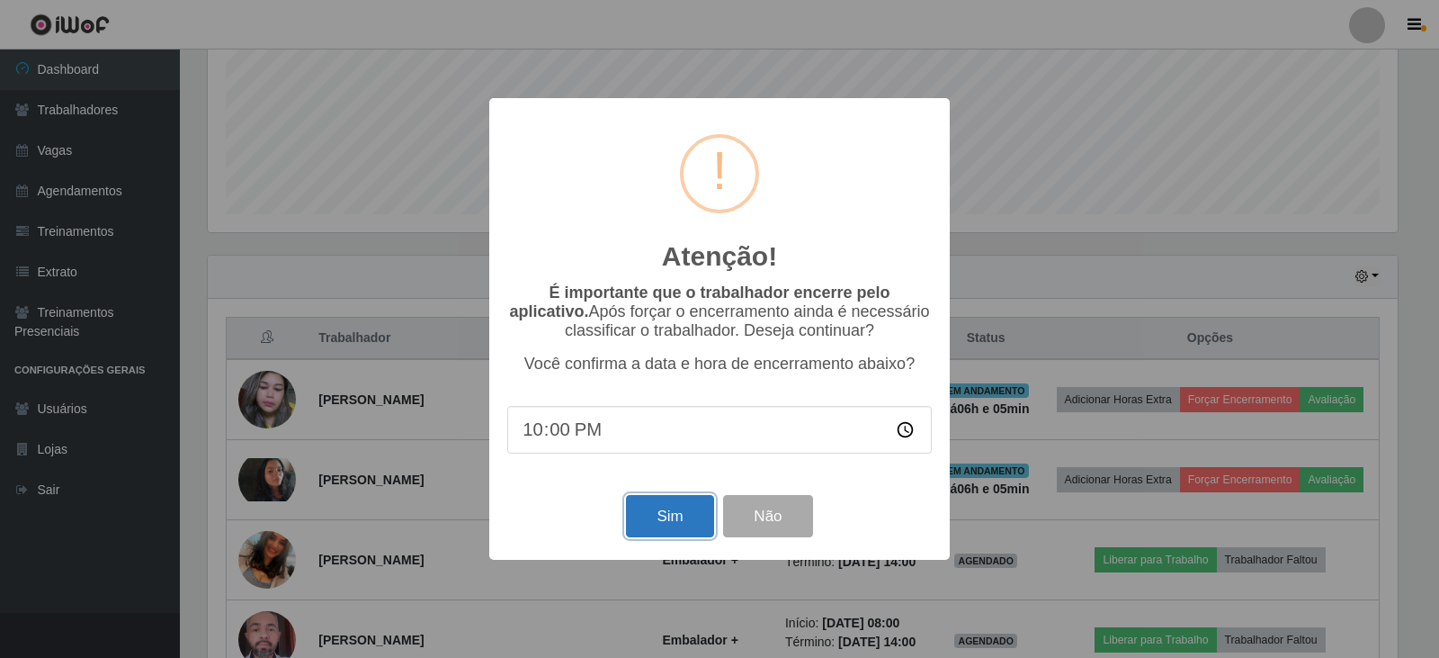
click at [667, 535] on button "Sim" at bounding box center [669, 516] width 87 height 42
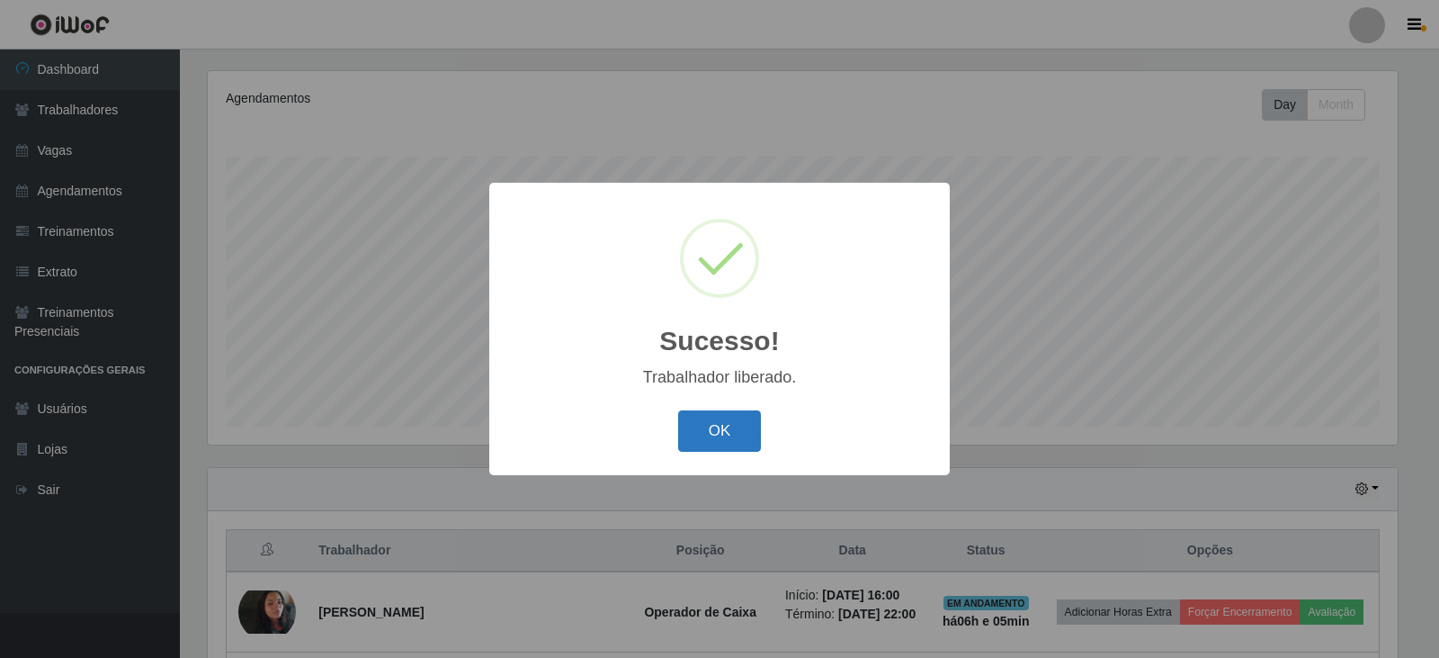
click at [715, 438] on button "OK" at bounding box center [720, 431] width 84 height 42
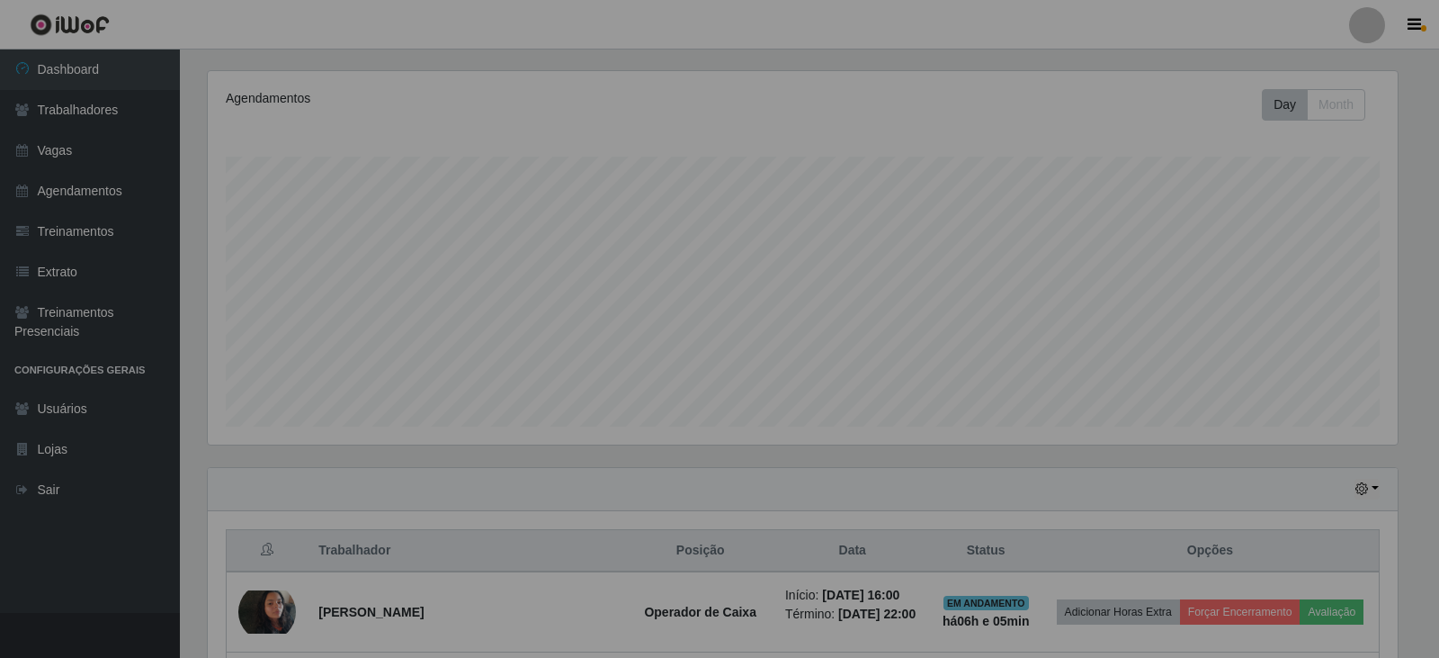
scroll to position [373, 1199]
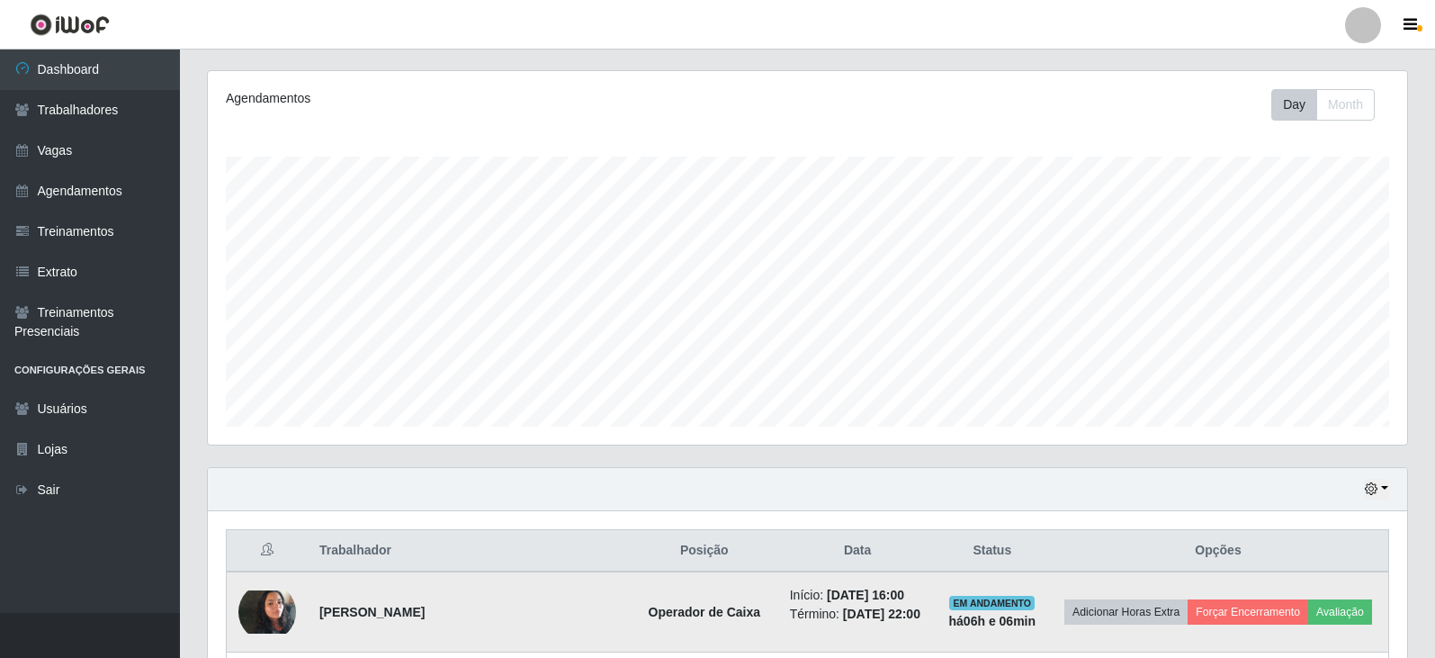
click at [1251, 629] on td "Adicionar Horas Extra Forçar Encerramento Avaliação" at bounding box center [1218, 611] width 340 height 81
drag, startPoint x: 1232, startPoint y: 576, endPoint x: 1232, endPoint y: 587, distance: 10.8
click at [1232, 578] on td "Adicionar Horas Extra Forçar Encerramento Avaliação" at bounding box center [1218, 611] width 340 height 81
click at [1234, 603] on button "Forçar Encerramento" at bounding box center [1247, 611] width 121 height 25
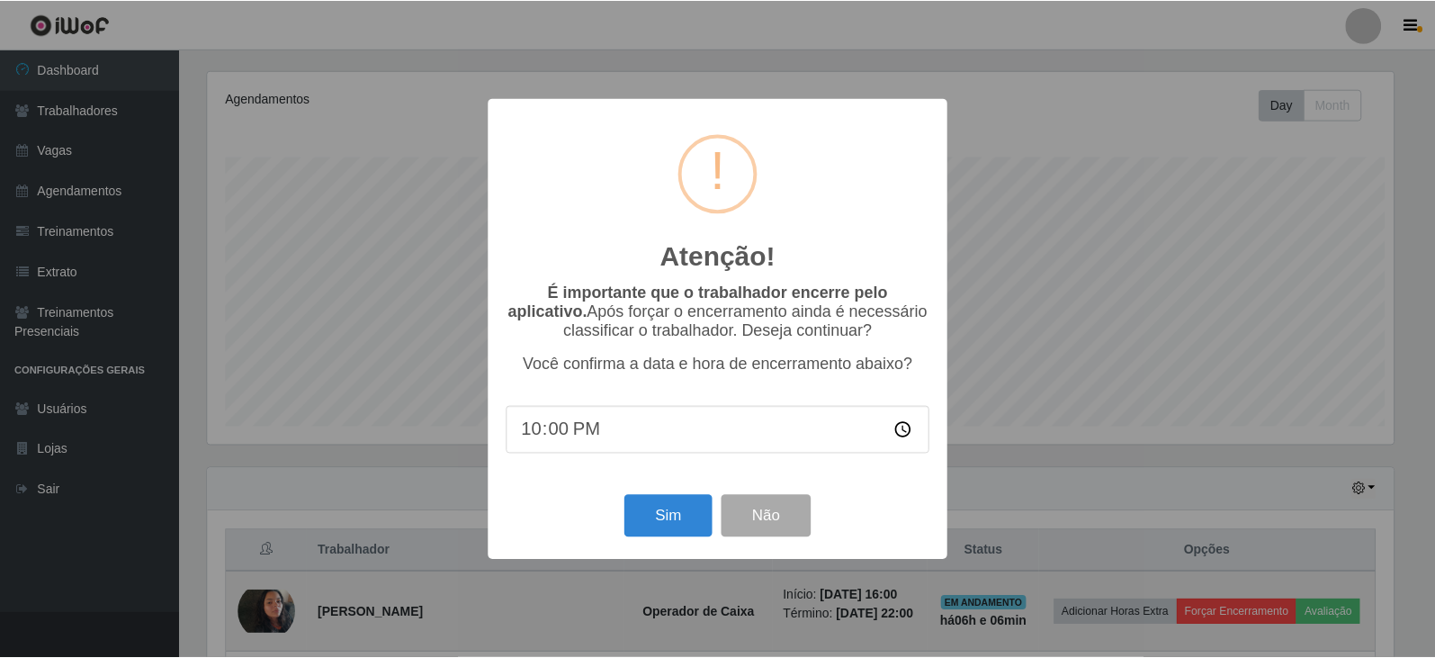
scroll to position [373, 1190]
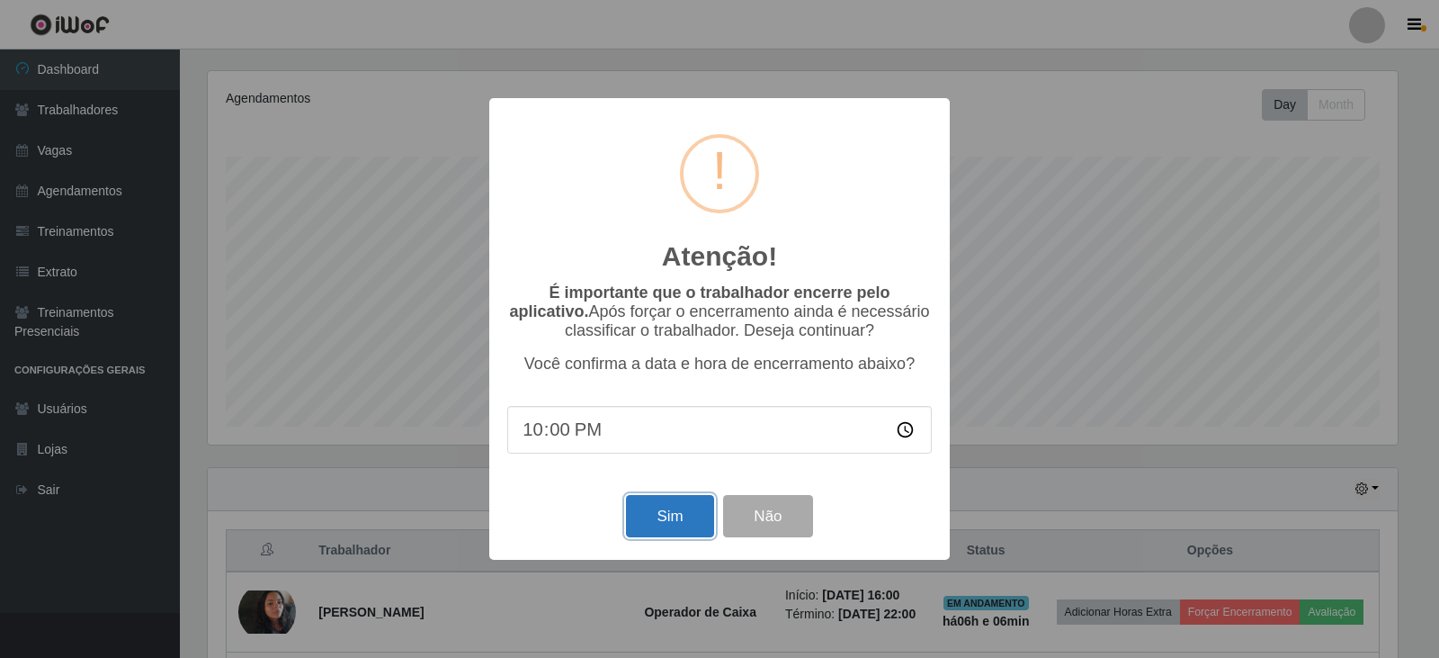
click at [657, 523] on button "Sim" at bounding box center [669, 516] width 87 height 42
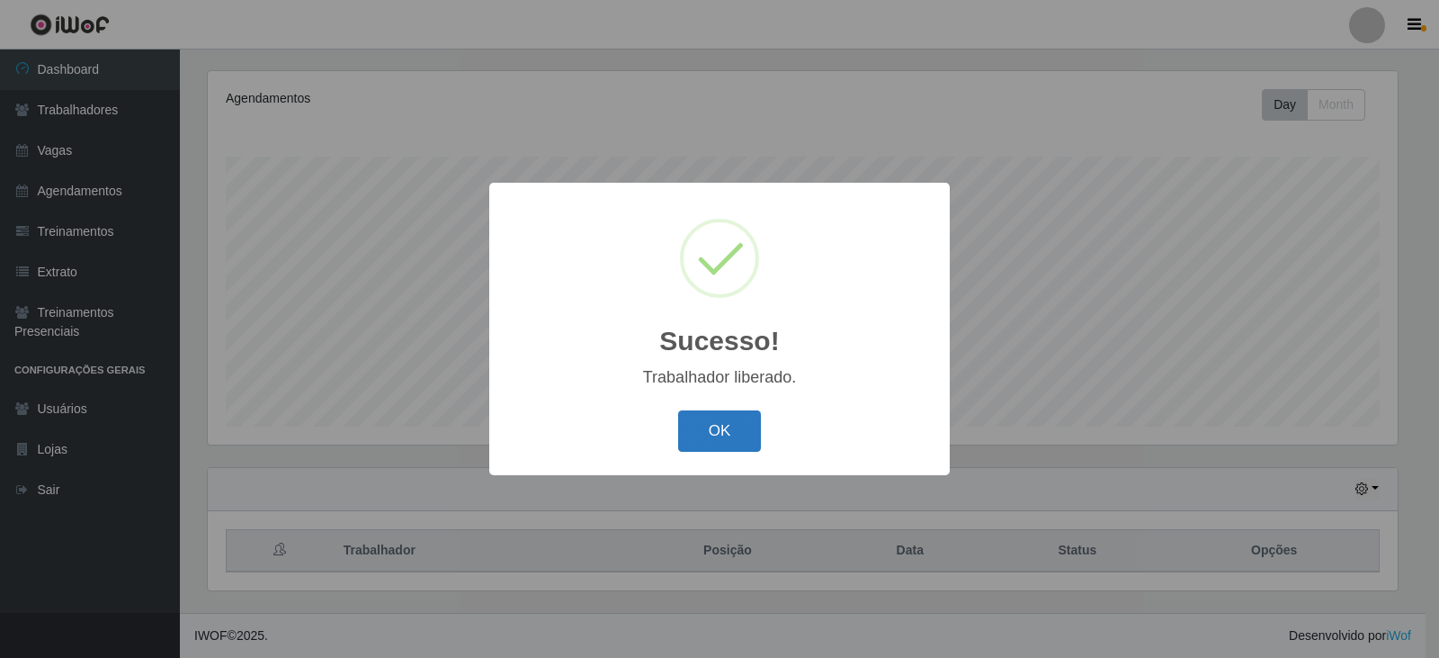
click at [716, 449] on button "OK" at bounding box center [720, 431] width 84 height 42
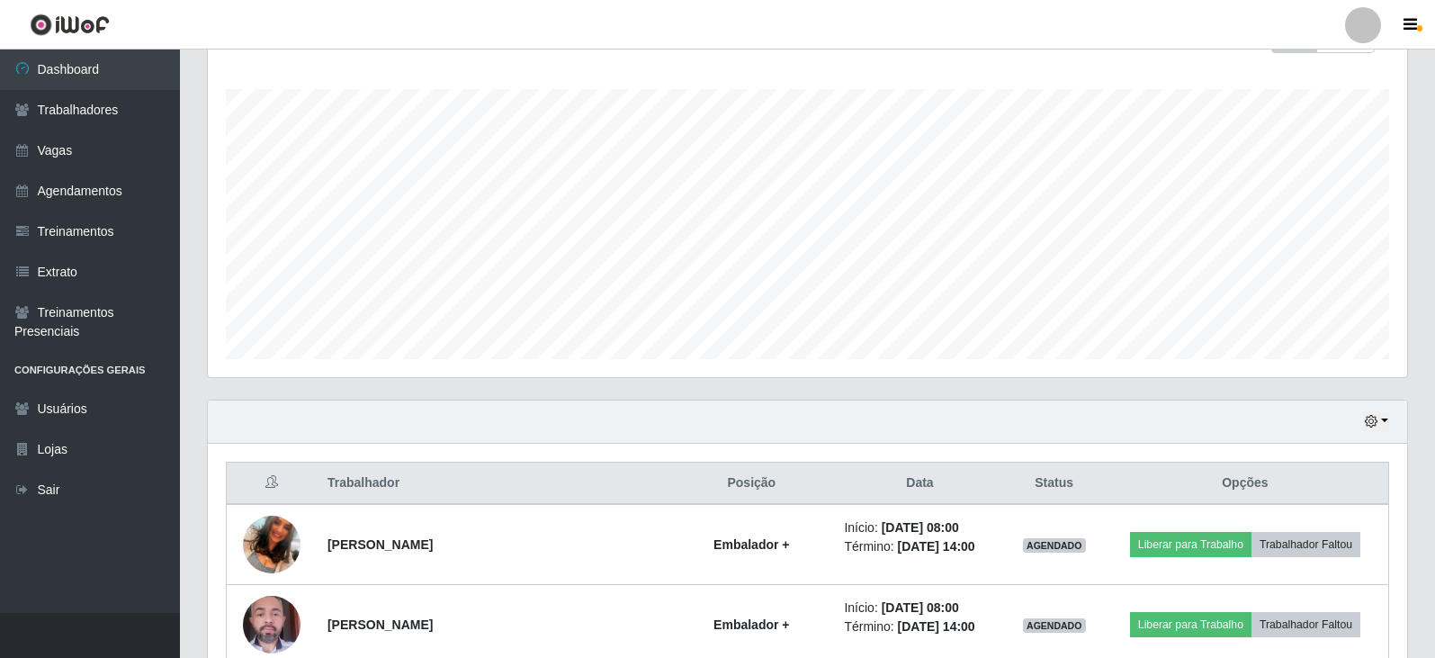
scroll to position [373, 1199]
